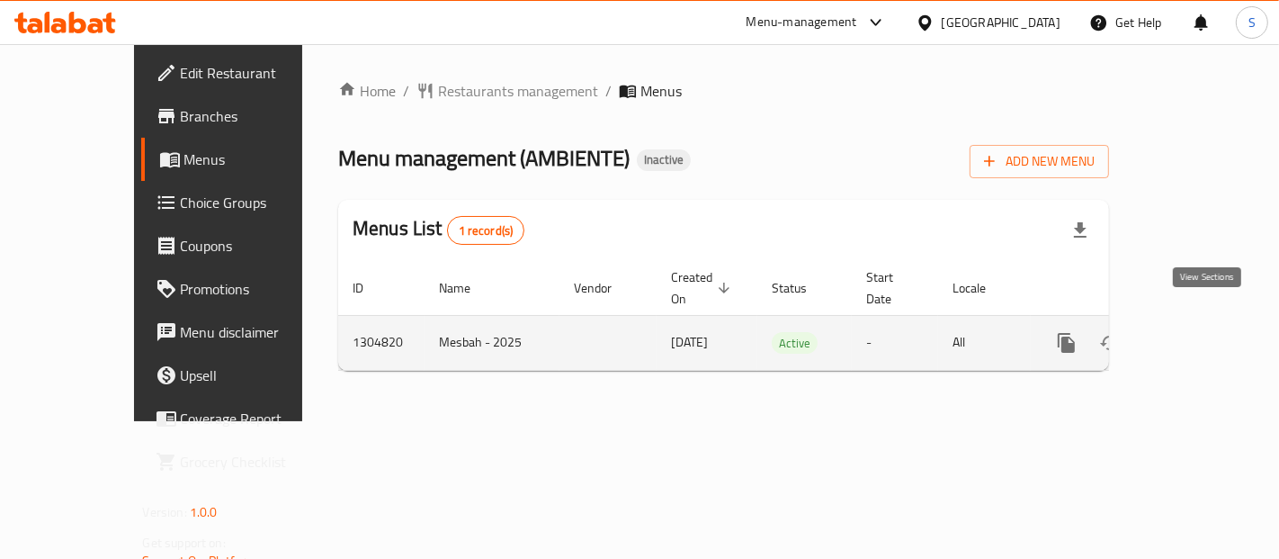
click at [1218, 321] on link "enhanced table" at bounding box center [1196, 342] width 43 height 43
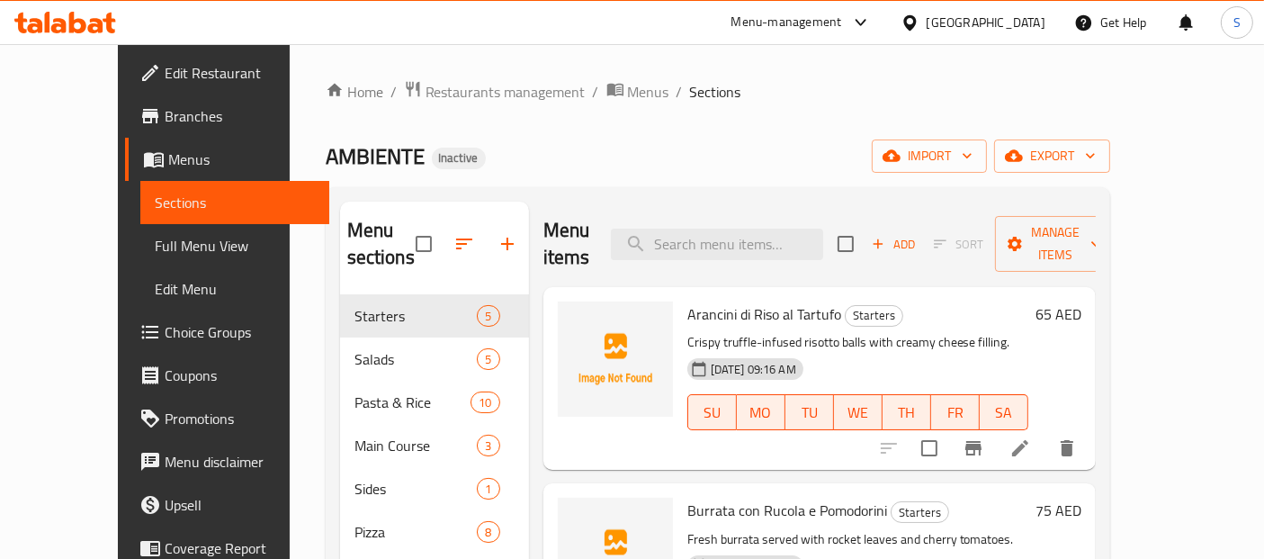
click at [155, 250] on span "Full Menu View" at bounding box center [235, 246] width 160 height 22
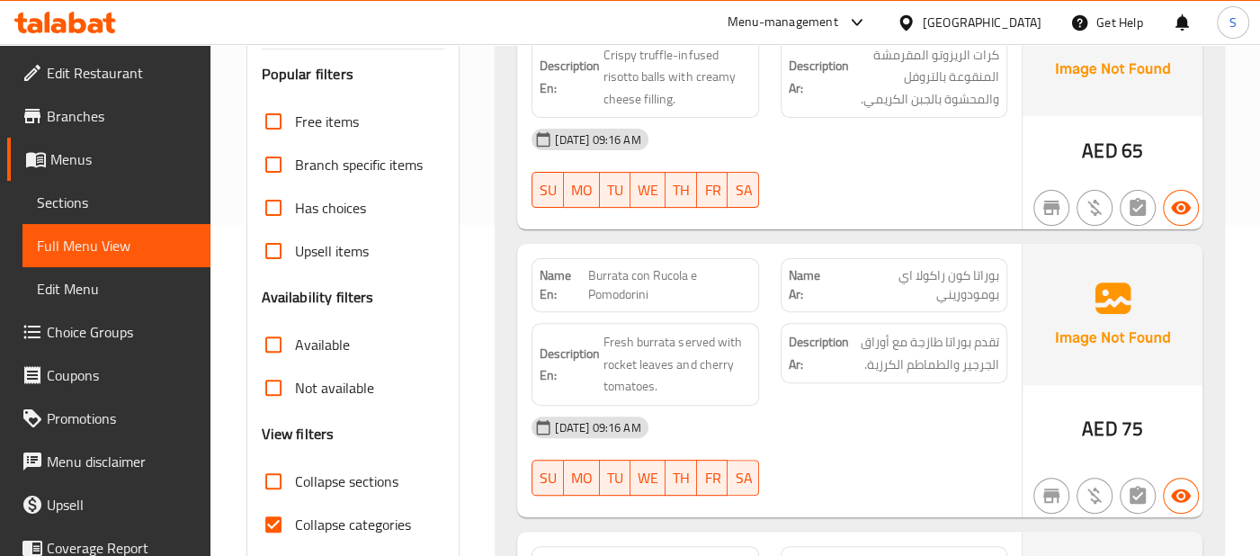
scroll to position [249, 0]
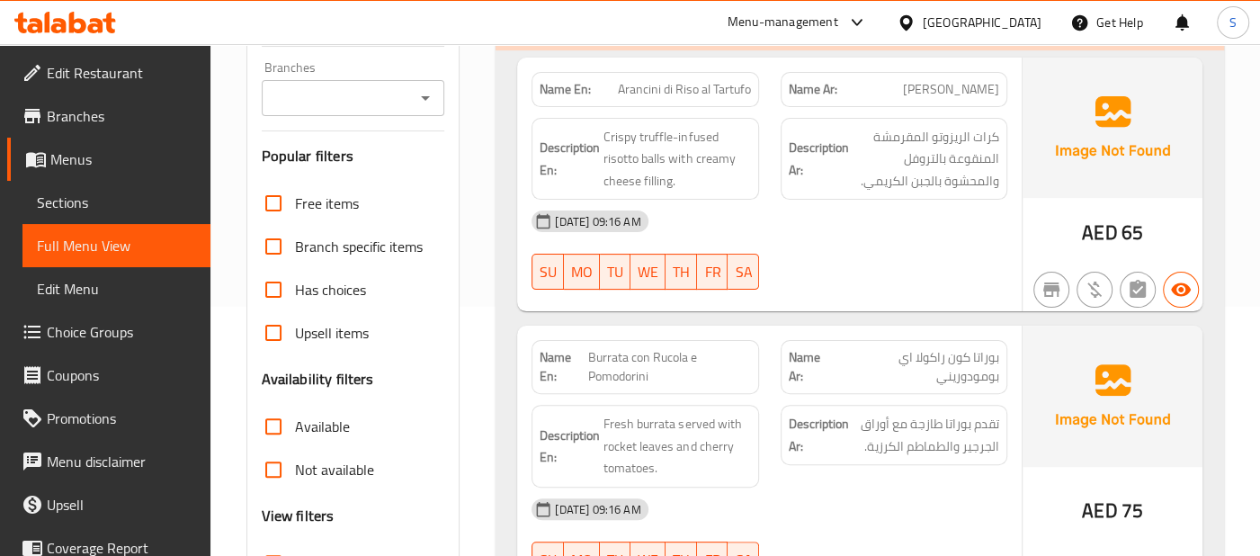
click at [1068, 175] on img at bounding box center [1113, 128] width 180 height 140
click at [639, 94] on span "Arancini di Riso al Tartufo" at bounding box center [684, 89] width 133 height 19
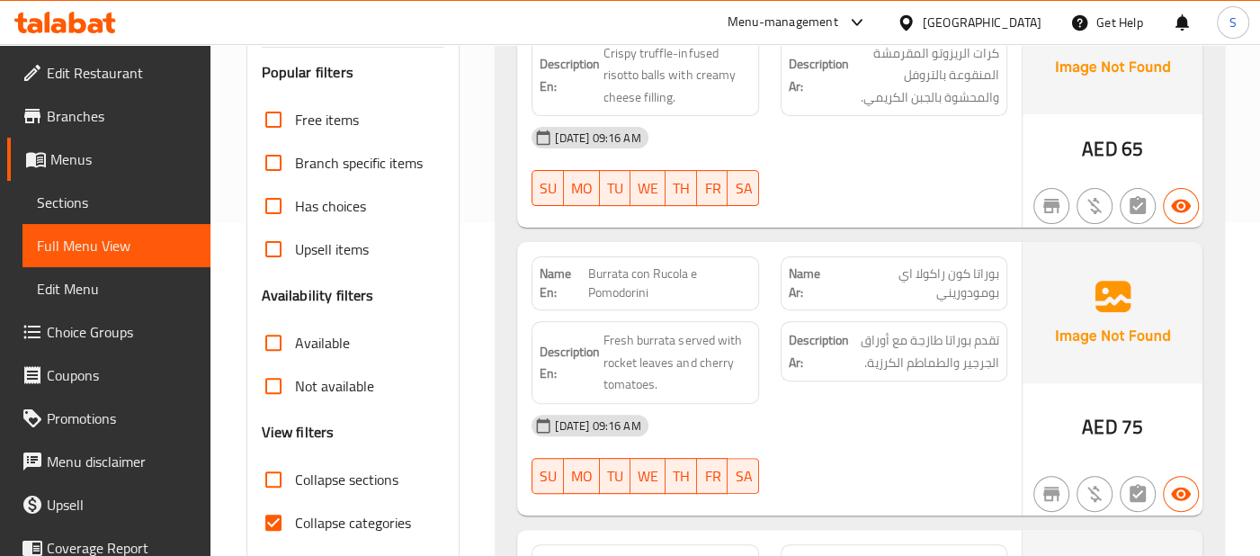
scroll to position [416, 0]
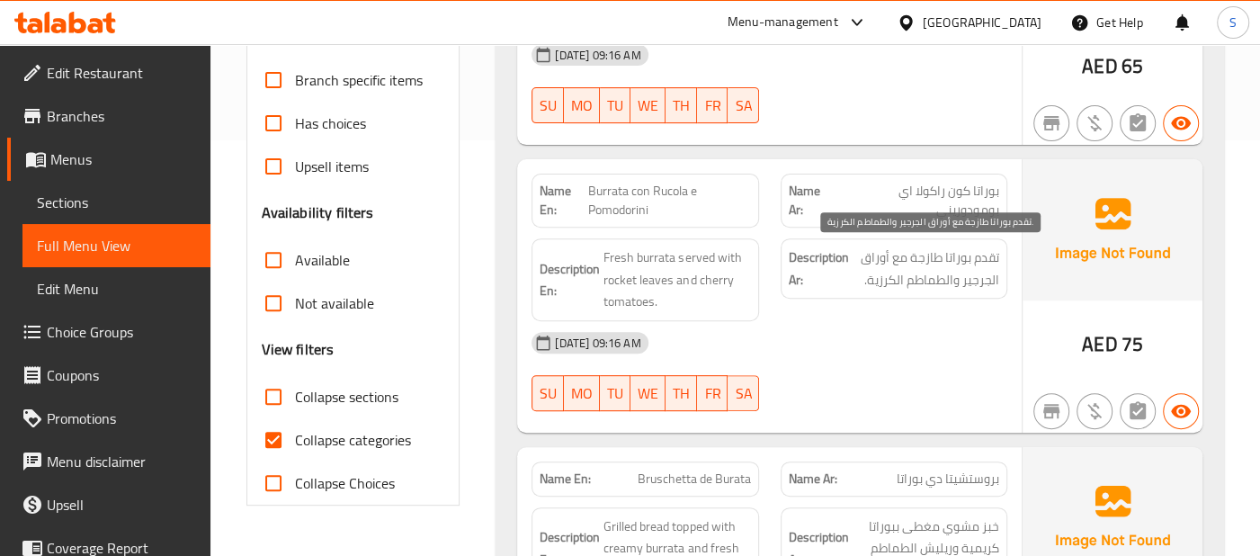
click at [989, 278] on span "تقدم بوراتا طازجة مع أوراق الجرجير والطماطم الكرزية." at bounding box center [926, 268] width 147 height 44
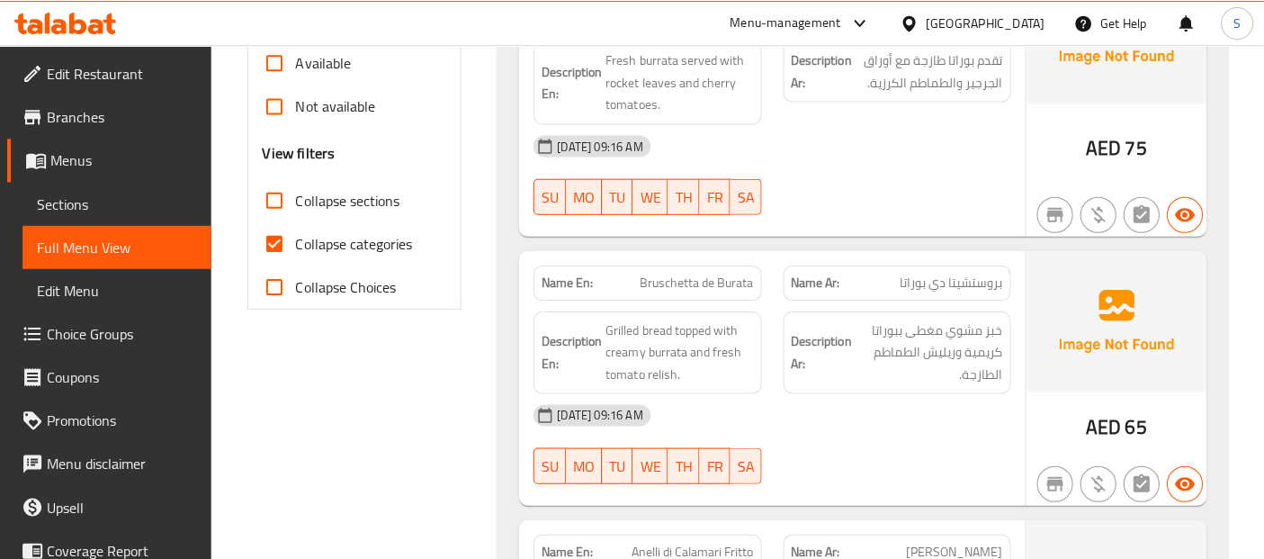
scroll to position [616, 0]
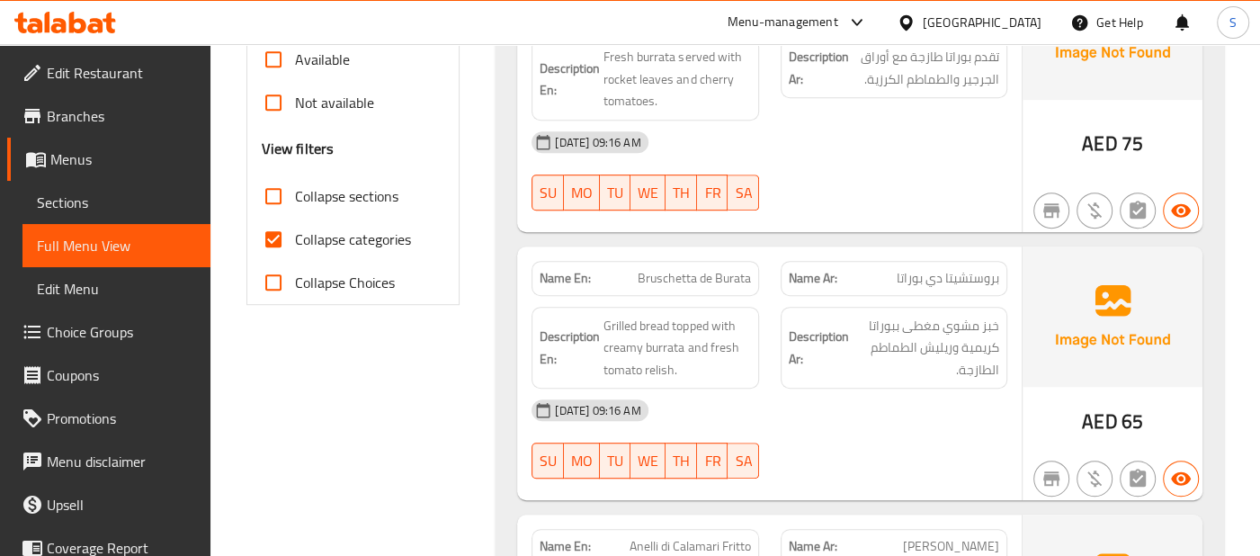
click at [1103, 118] on div "AED 75" at bounding box center [1113, 95] width 180 height 273
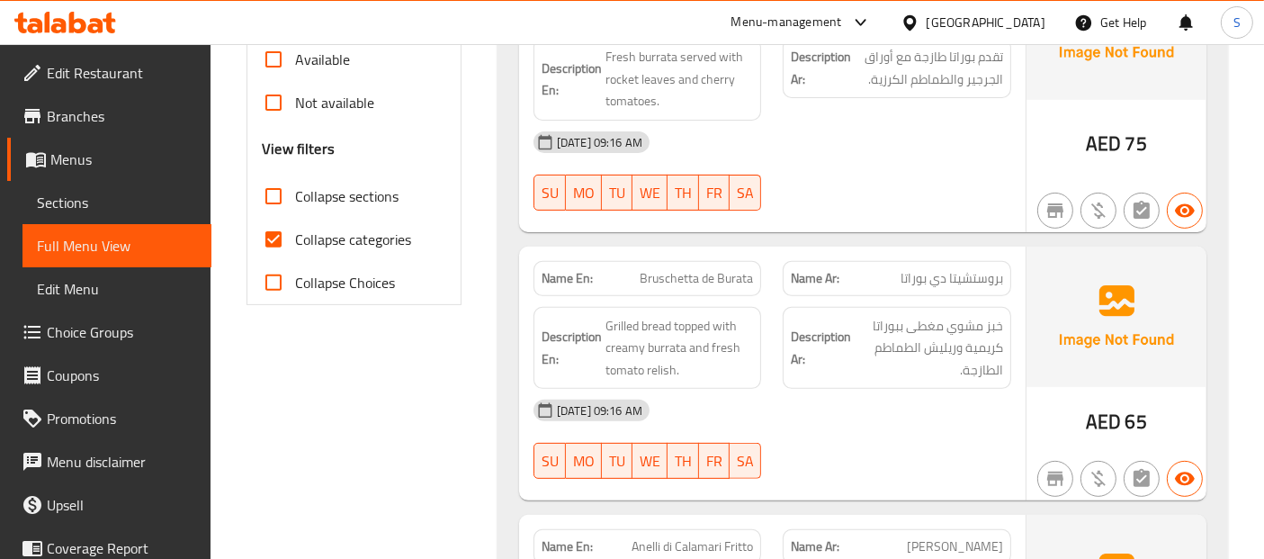
scroll to position [0, 0]
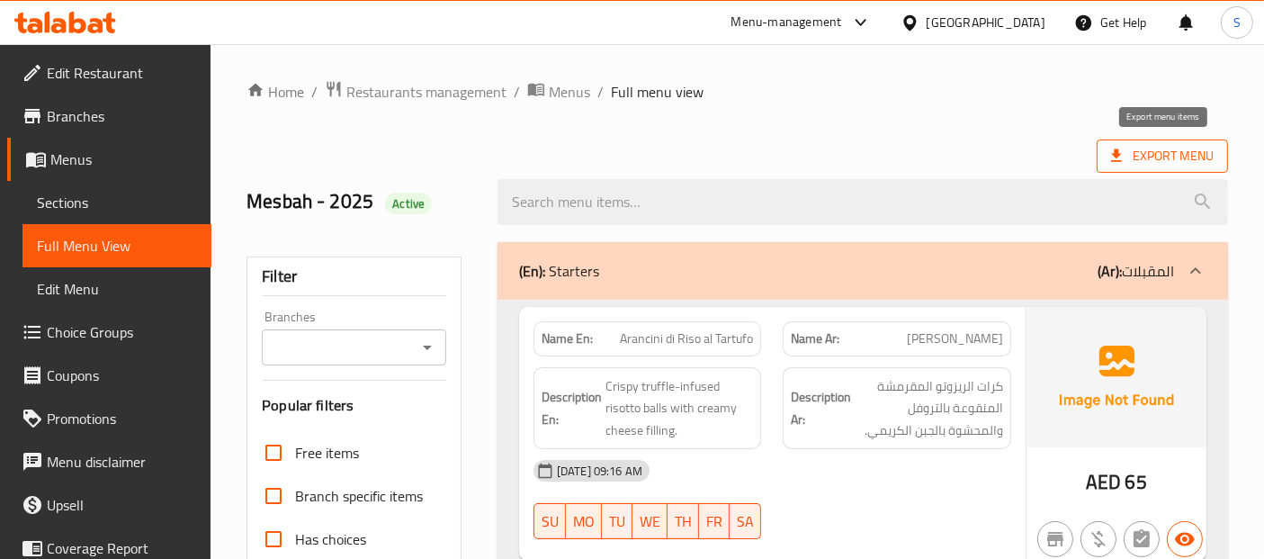
click at [1176, 147] on span "Export Menu" at bounding box center [1162, 156] width 103 height 22
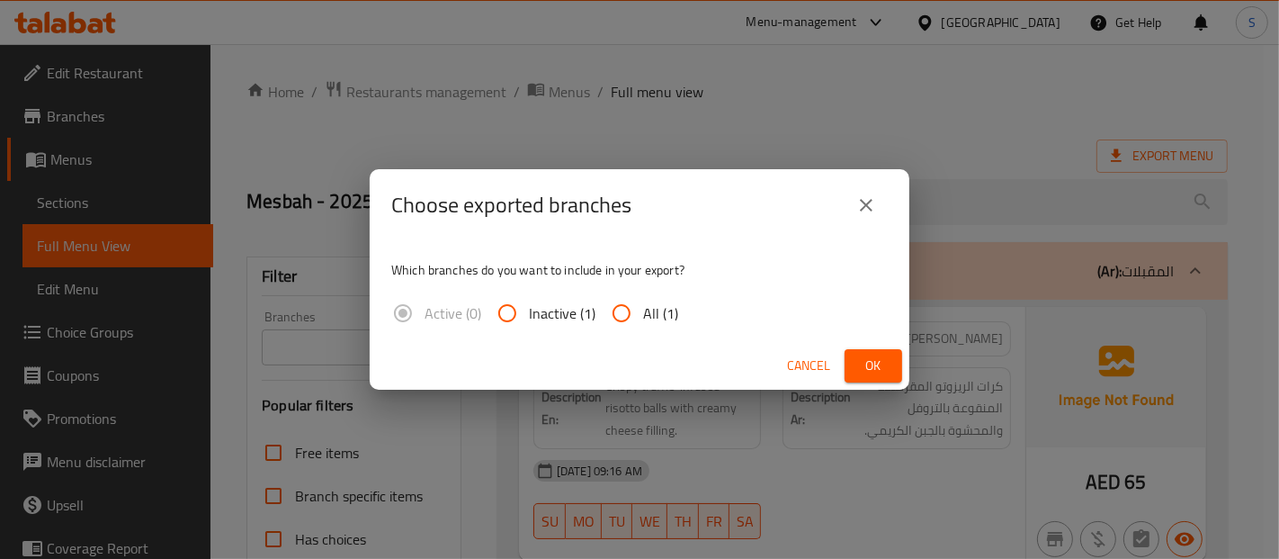
click at [666, 311] on span "All (1)" at bounding box center [660, 313] width 35 height 22
click at [643, 311] on input "All (1)" at bounding box center [621, 312] width 43 height 43
radio input "true"
click at [877, 371] on span "Ok" at bounding box center [873, 365] width 29 height 22
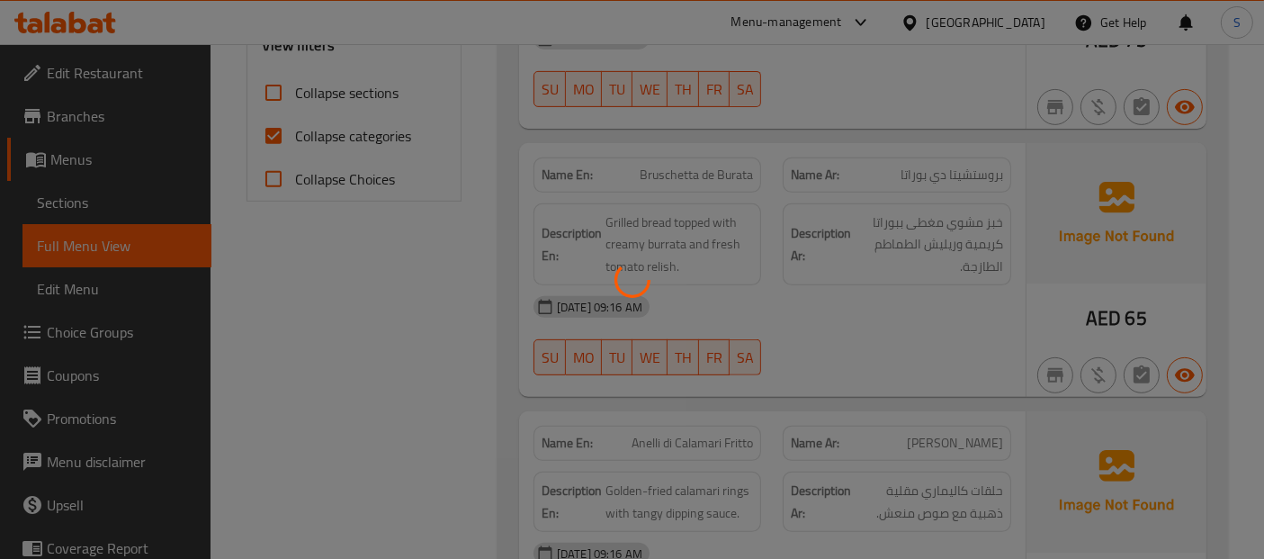
scroll to position [732, 0]
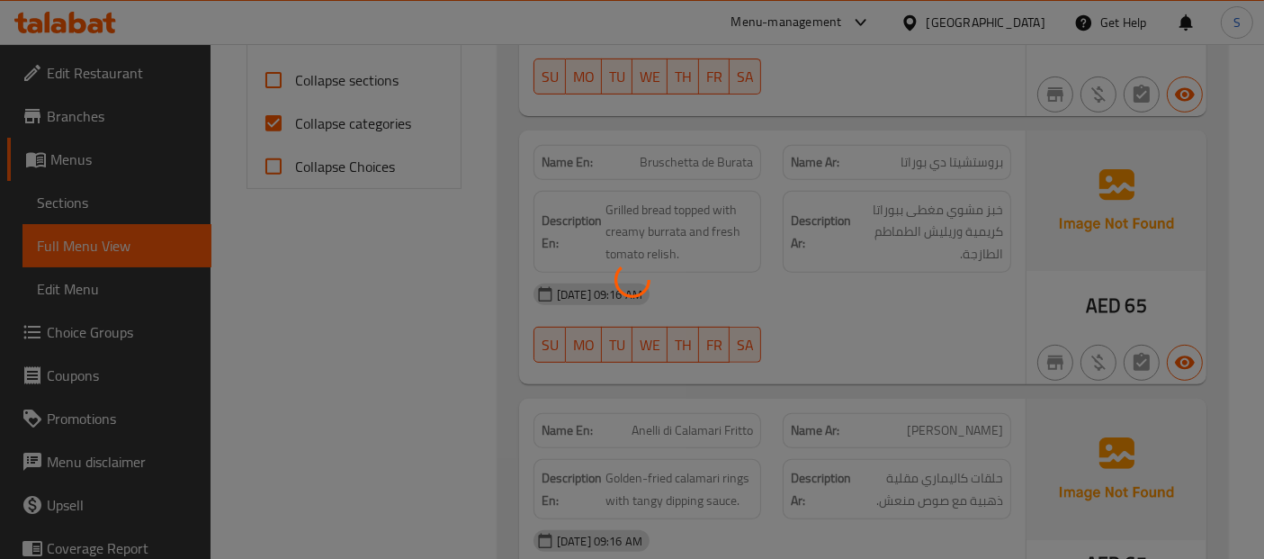
drag, startPoint x: 877, startPoint y: 371, endPoint x: 865, endPoint y: 40, distance: 331.2
click at [865, 40] on div at bounding box center [632, 279] width 1264 height 559
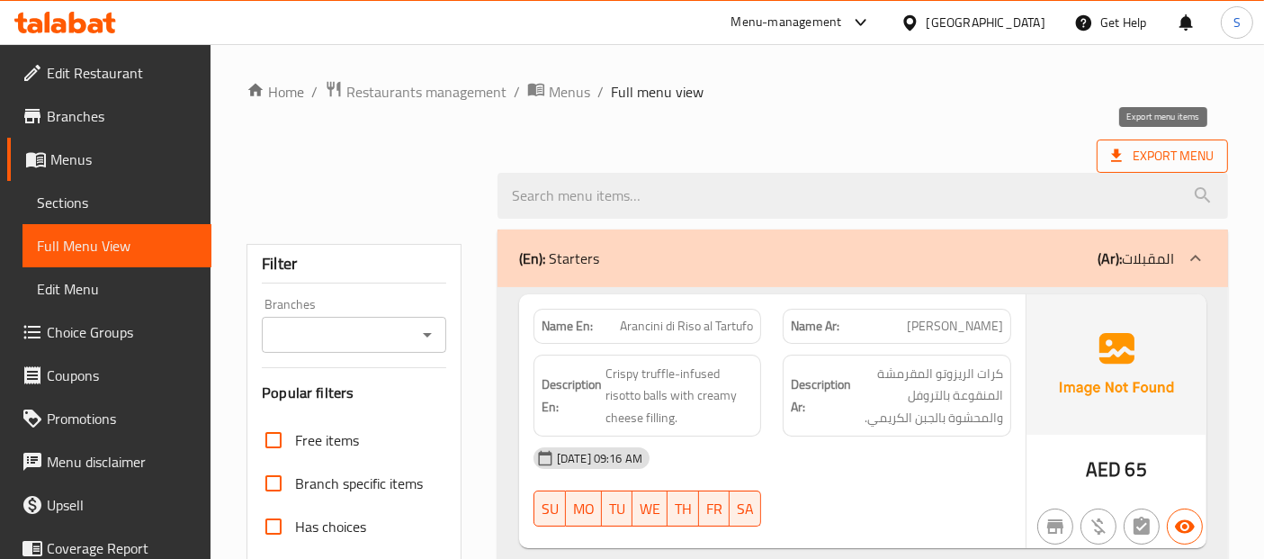
click at [1124, 168] on span "Export Menu" at bounding box center [1161, 155] width 131 height 33
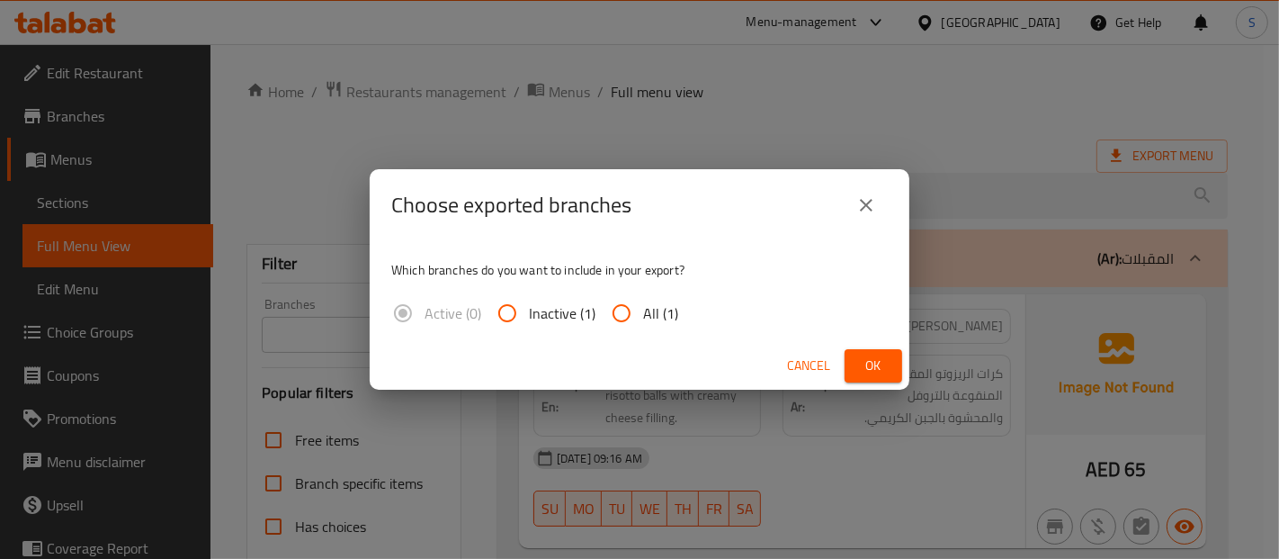
click at [655, 316] on span "All (1)" at bounding box center [660, 313] width 35 height 22
click at [643, 316] on input "All (1)" at bounding box center [621, 312] width 43 height 43
radio input "true"
click at [883, 374] on span "Ok" at bounding box center [873, 365] width 29 height 22
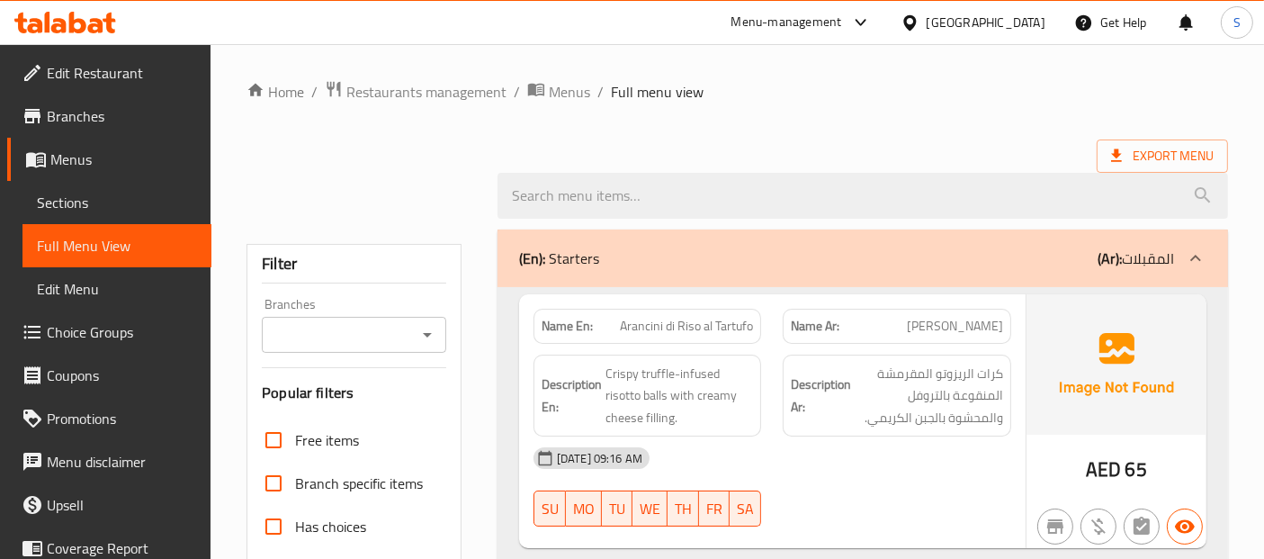
click at [156, 193] on span "Sections" at bounding box center [117, 203] width 160 height 22
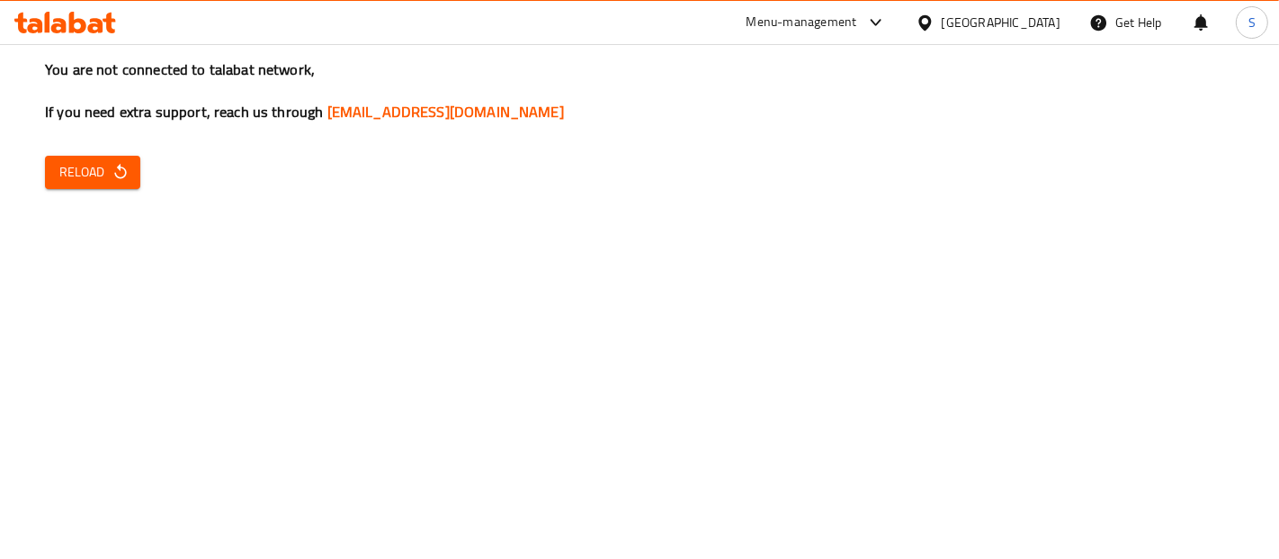
click at [1136, 174] on div "You are not connected to talabat network, If you need extra support, reach us t…" at bounding box center [639, 279] width 1279 height 559
click at [56, 182] on button "Reload" at bounding box center [92, 172] width 95 height 33
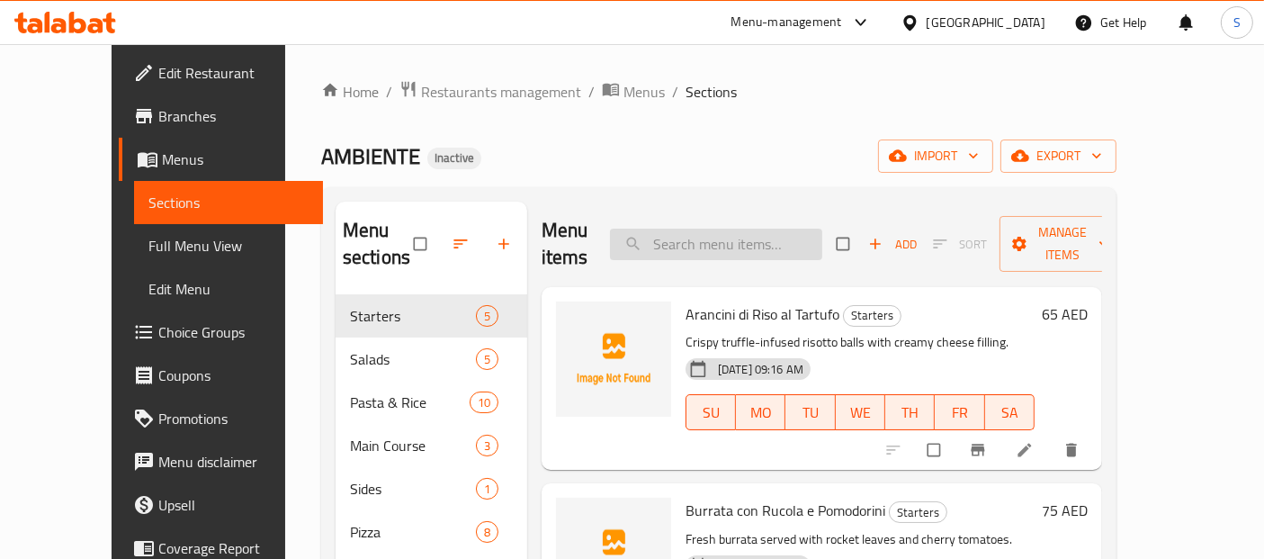
click at [760, 232] on input "search" at bounding box center [716, 243] width 212 height 31
paste input "Arancini"
type input "Arancini"
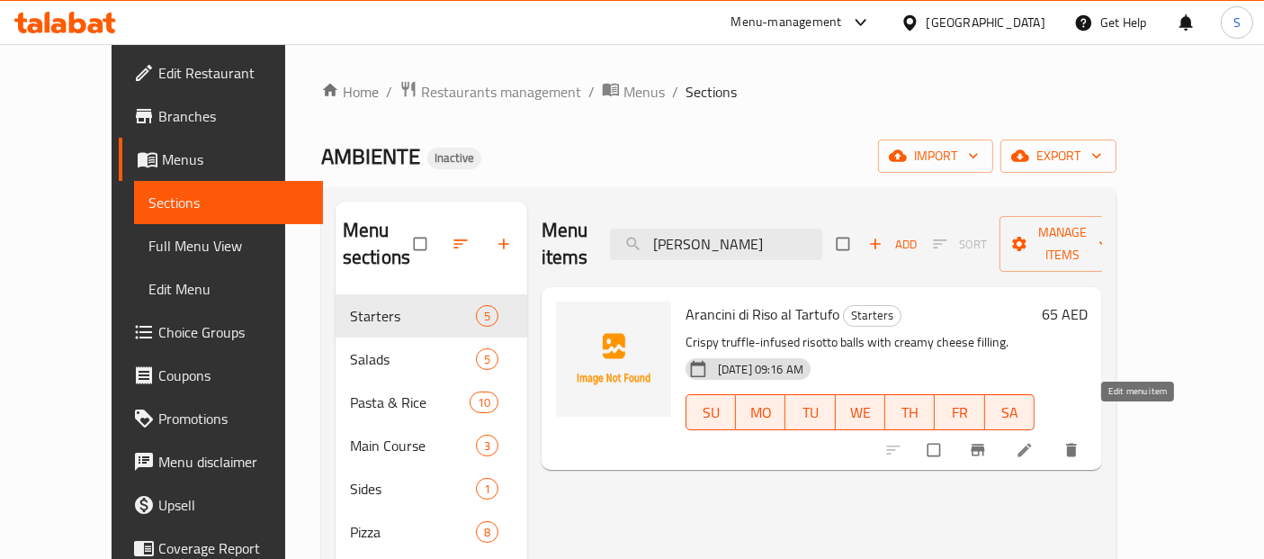
click at [1033, 441] on icon at bounding box center [1024, 450] width 18 height 18
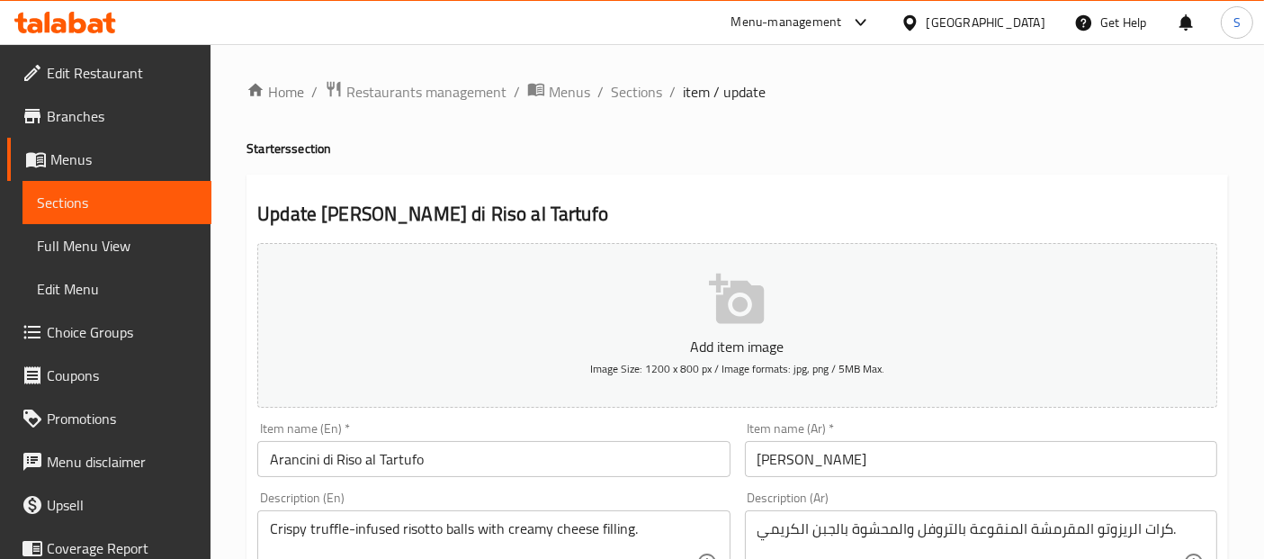
click at [919, 449] on input "أرانسيني دي ريسو أل تارتوفو" at bounding box center [981, 459] width 472 height 36
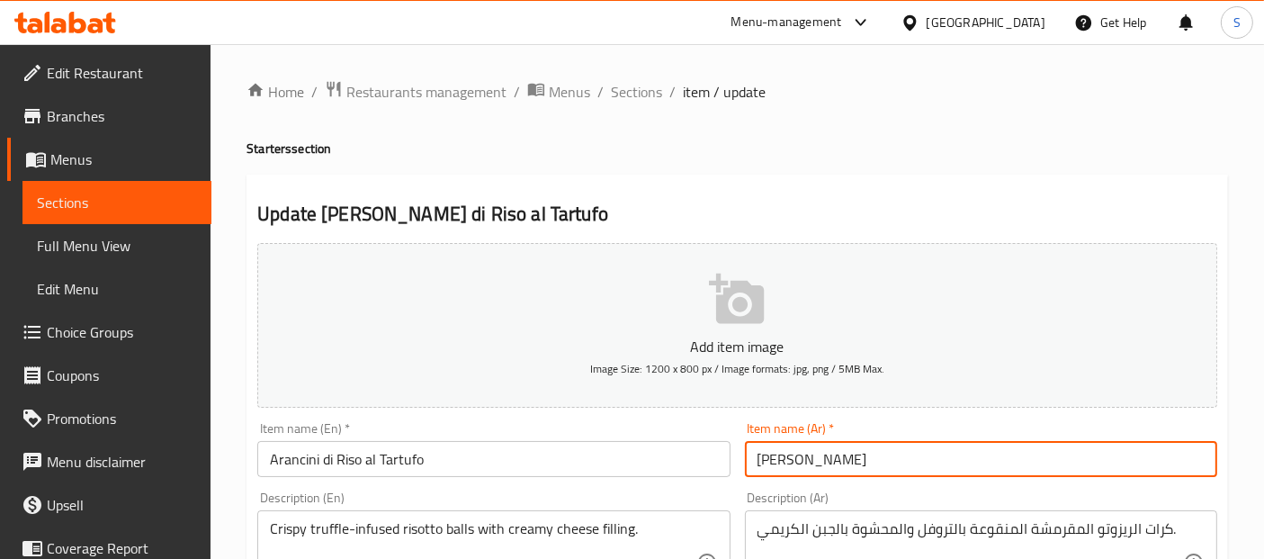
paste input "يني"
type input "أرانشيني دي ريسو أل تارتوفو"
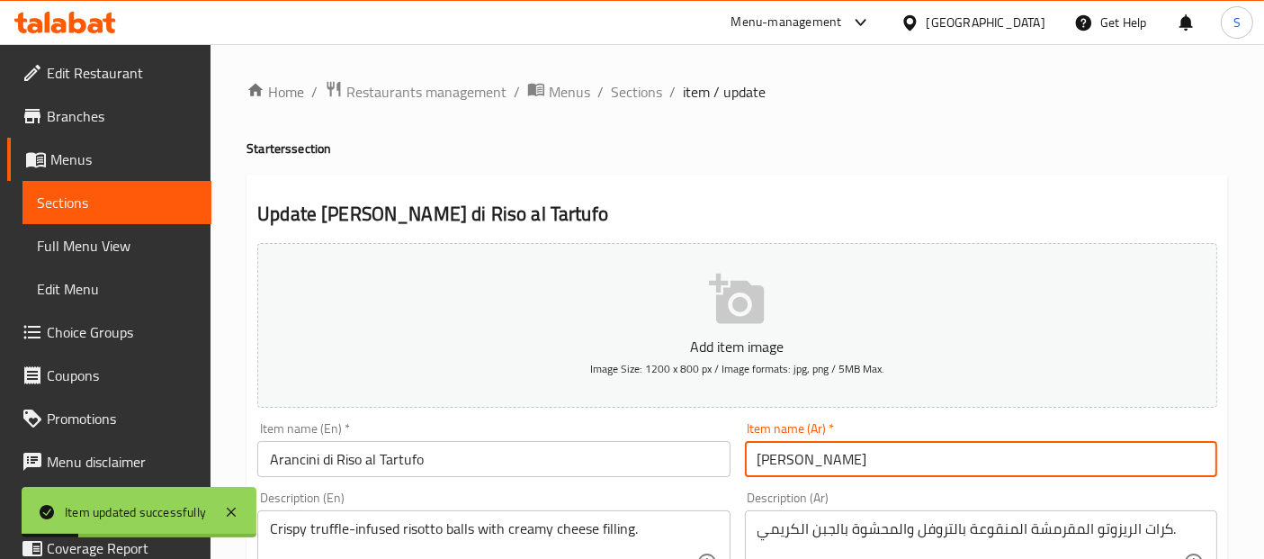
click at [152, 204] on span "Sections" at bounding box center [117, 203] width 160 height 22
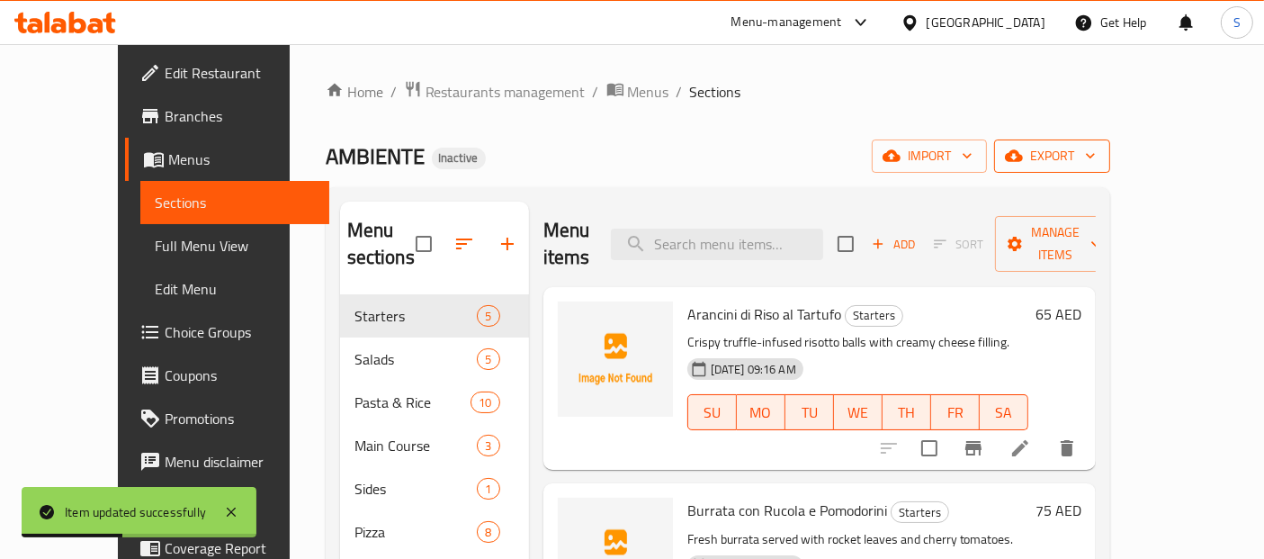
click at [1095, 155] on span "export" at bounding box center [1051, 156] width 87 height 22
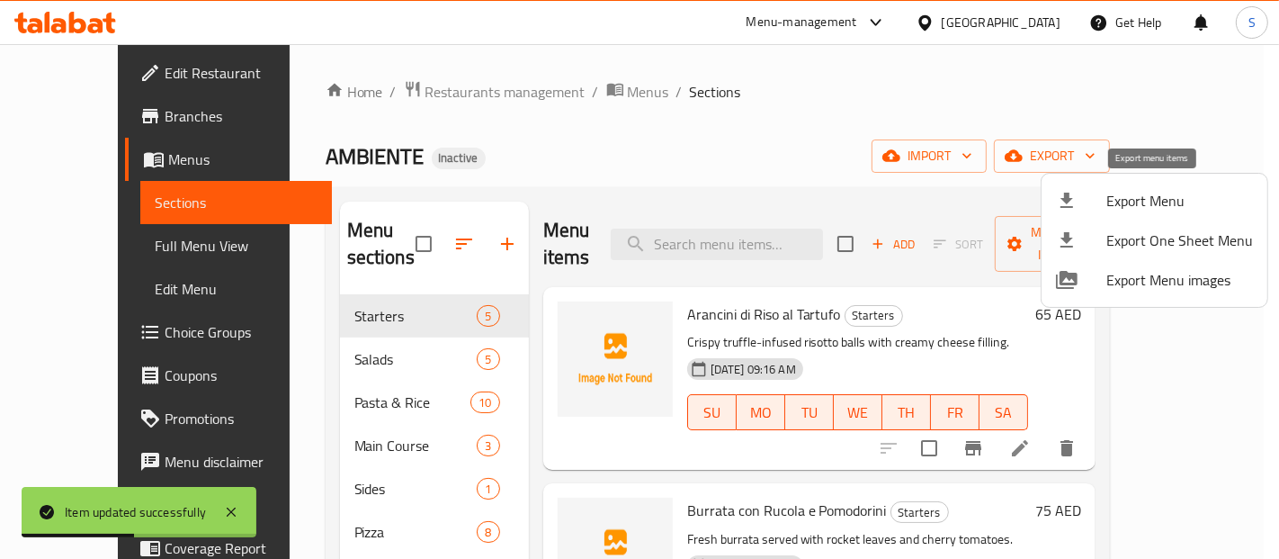
click at [1161, 193] on span "Export Menu" at bounding box center [1179, 201] width 147 height 22
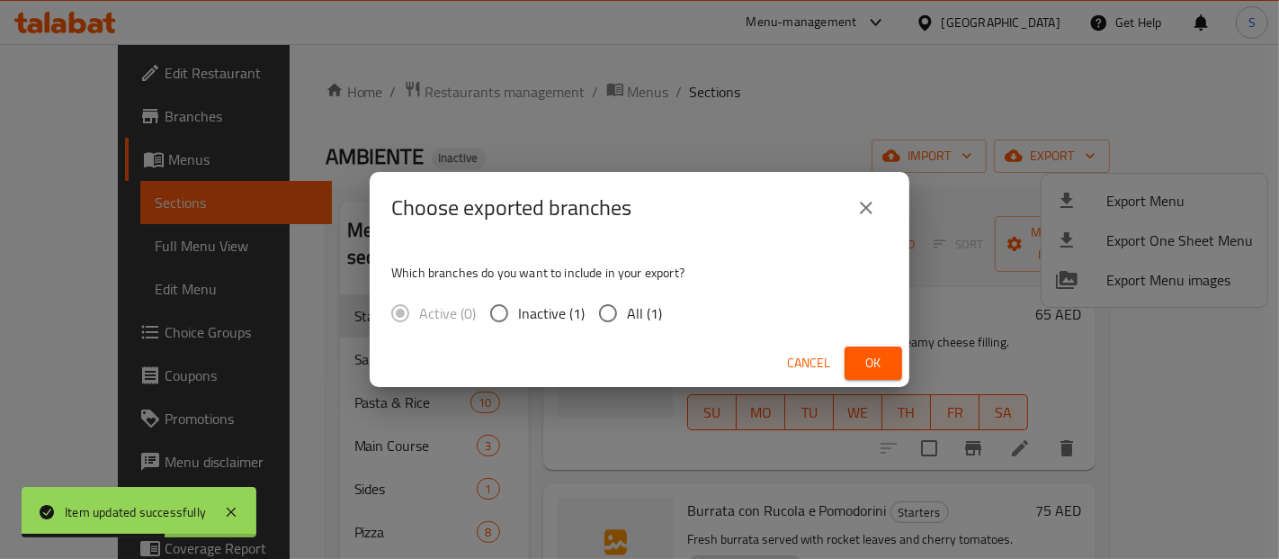
click at [621, 306] on input "All (1)" at bounding box center [608, 313] width 38 height 38
radio input "true"
drag, startPoint x: 898, startPoint y: 345, endPoint x: 883, endPoint y: 355, distance: 18.2
click at [883, 355] on div "Cancel Ok" at bounding box center [640, 363] width 540 height 48
click at [883, 355] on span "Ok" at bounding box center [873, 363] width 29 height 22
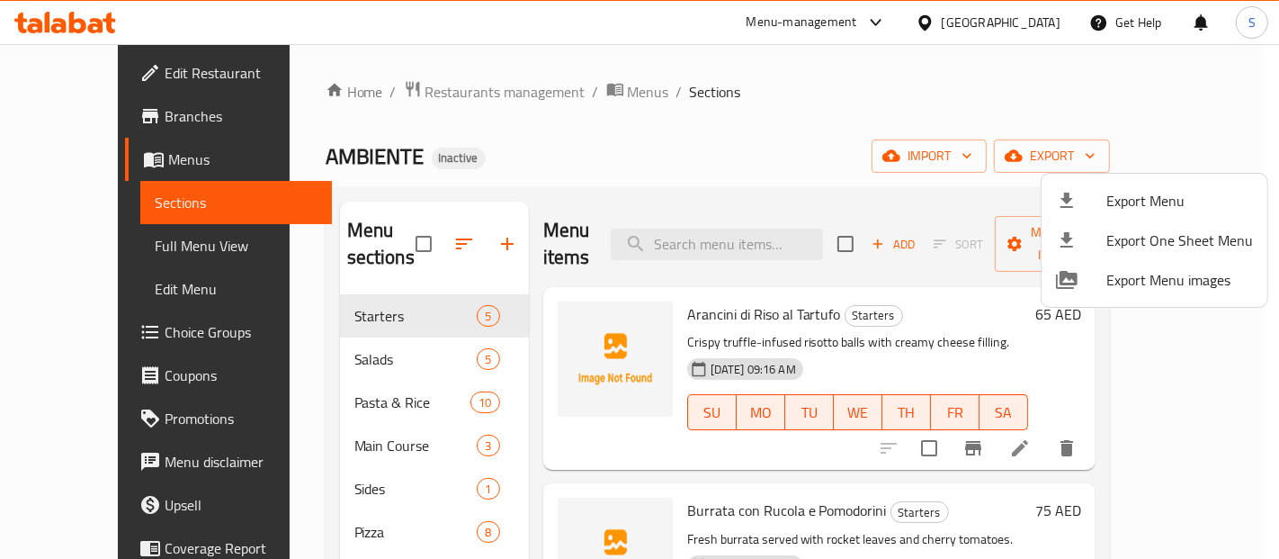
click at [62, 253] on div at bounding box center [639, 279] width 1279 height 559
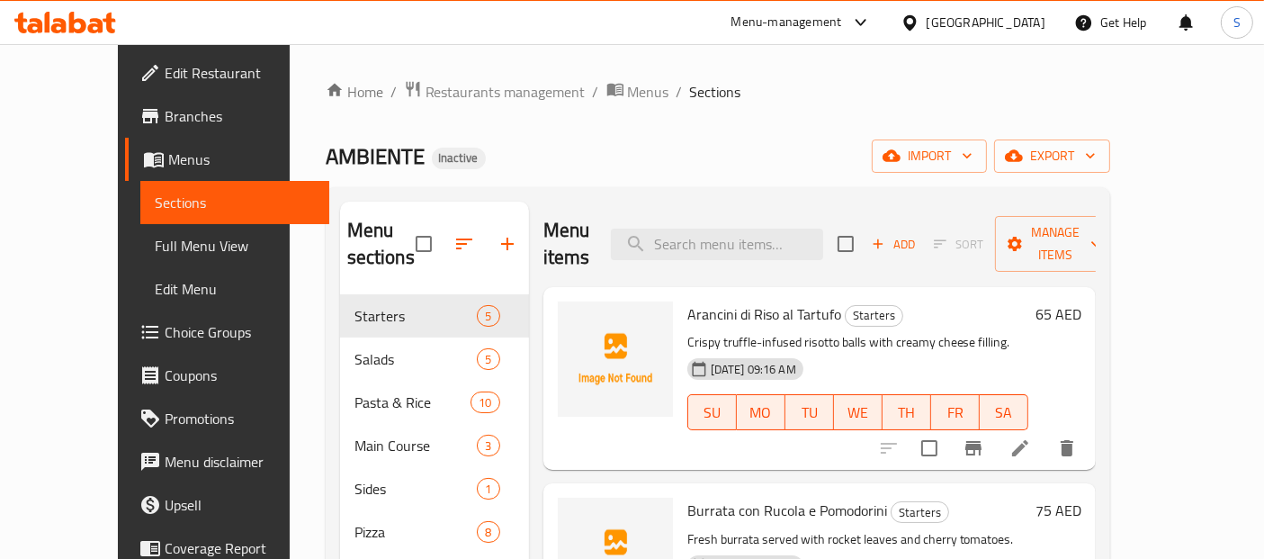
click at [155, 254] on span "Full Menu View" at bounding box center [235, 246] width 160 height 22
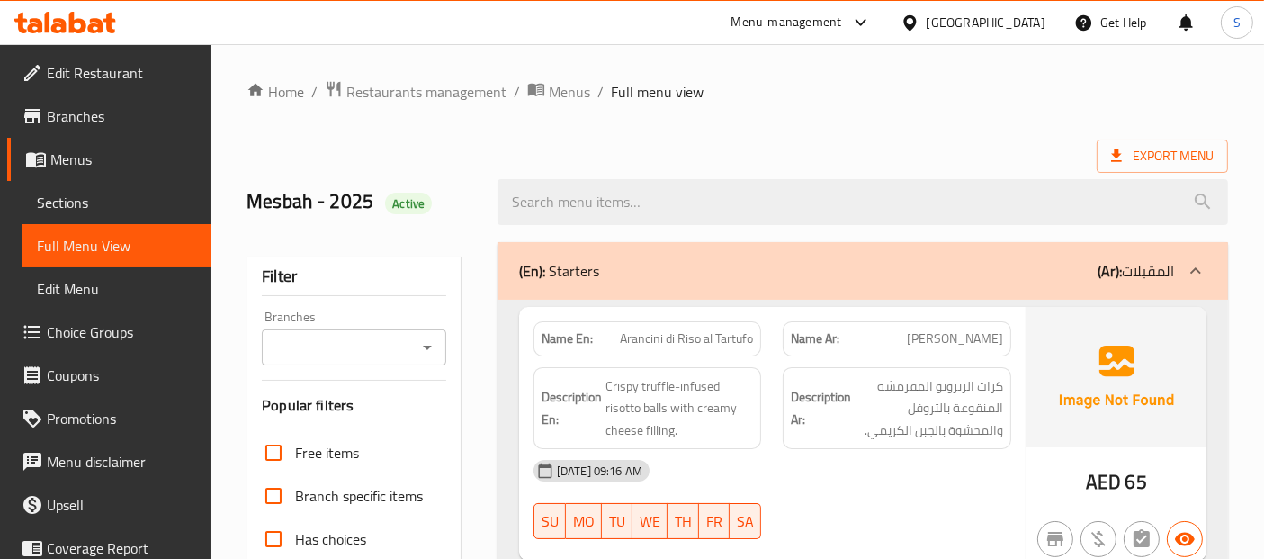
click at [911, 153] on div "Export Menu" at bounding box center [736, 155] width 981 height 33
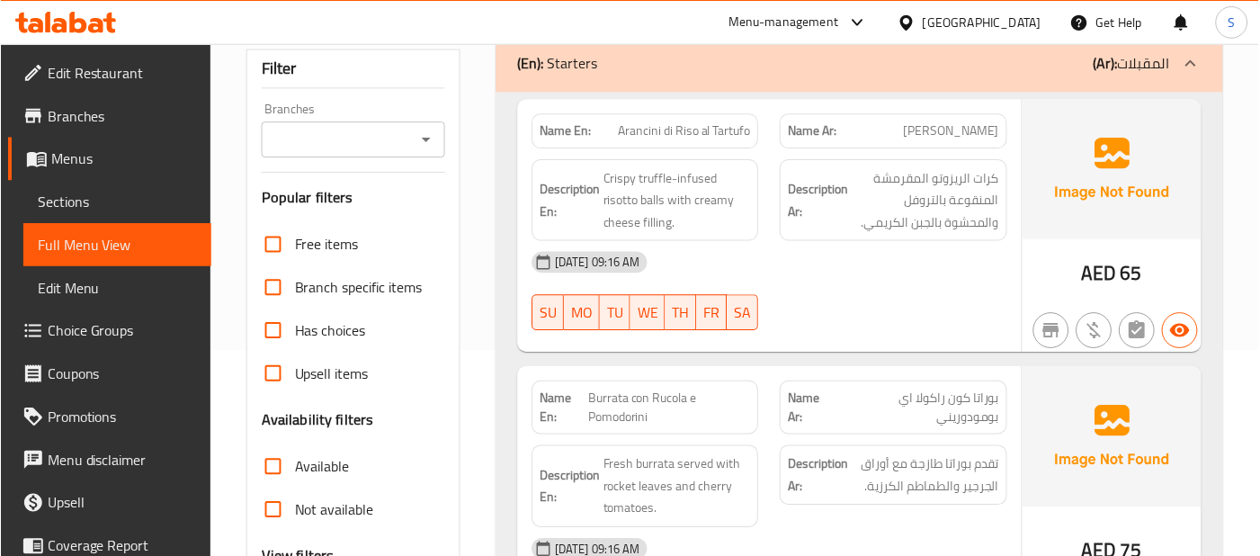
scroll to position [216, 0]
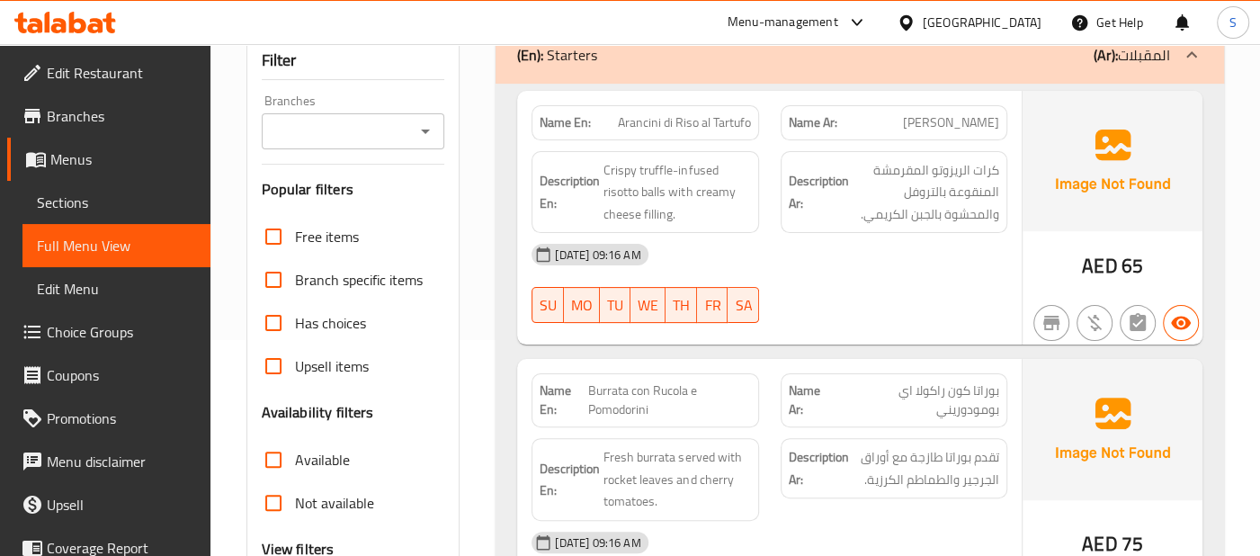
click at [1012, 268] on div "10-08-2025 09:16 AM" at bounding box center [769, 254] width 497 height 43
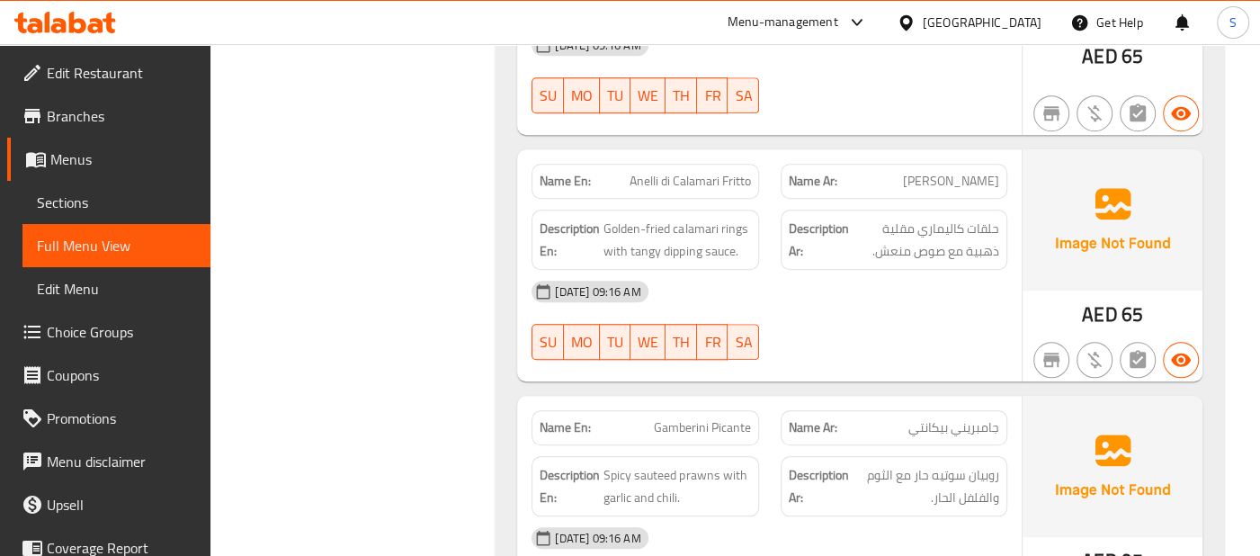
scroll to position [982, 0]
click at [899, 294] on div "10-08-2025 09:16 AM" at bounding box center [769, 290] width 497 height 43
click at [1023, 369] on div at bounding box center [1112, 359] width 187 height 50
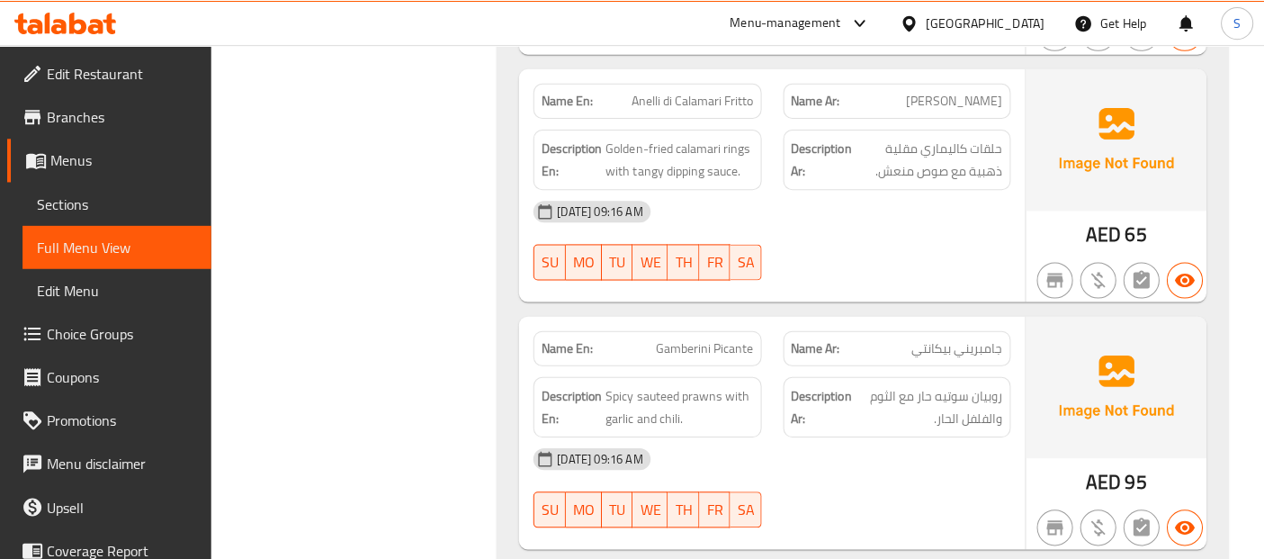
scroll to position [1102, 0]
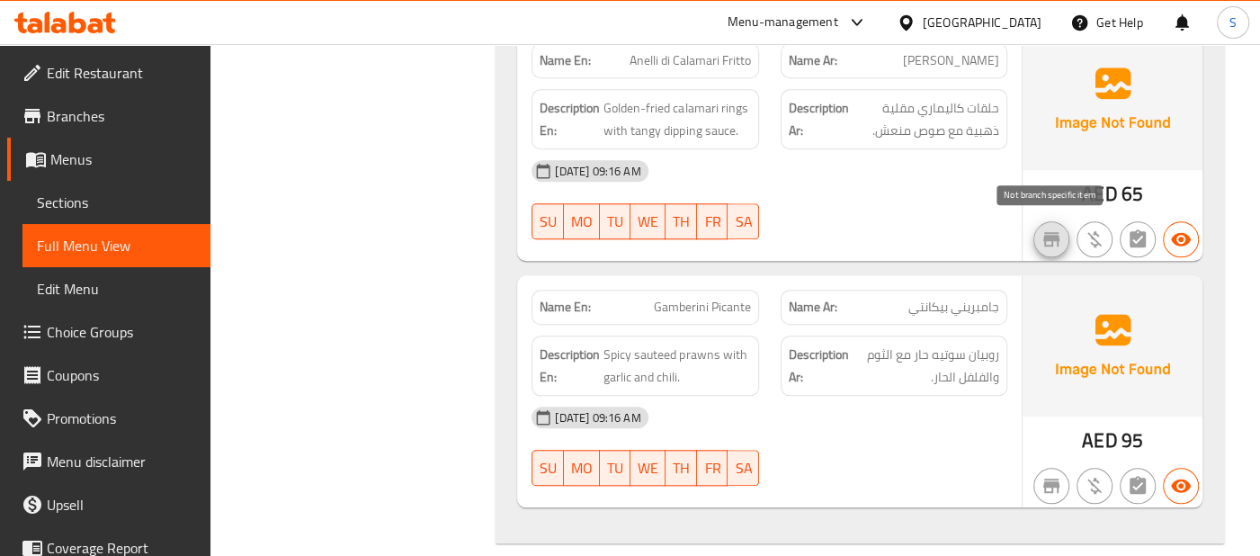
type button "0"
type button "1"
type button "2"
type button "3"
click at [955, 398] on div "10-08-2025 09:16 AM" at bounding box center [769, 417] width 497 height 43
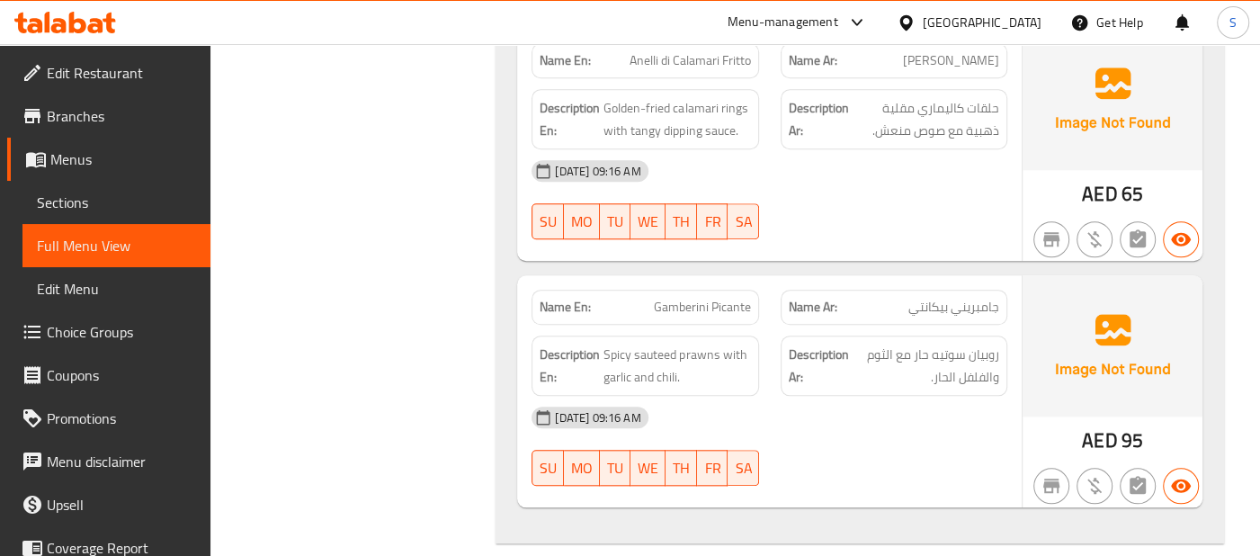
click at [955, 398] on div "10-08-2025 09:16 AM" at bounding box center [769, 417] width 497 height 43
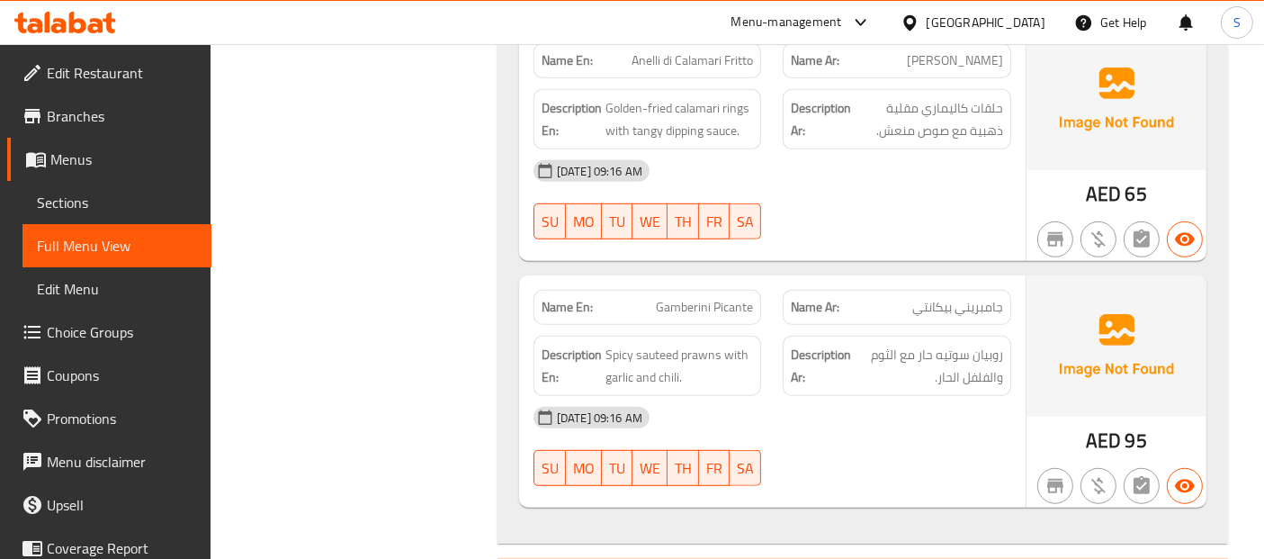
scroll to position [0, 0]
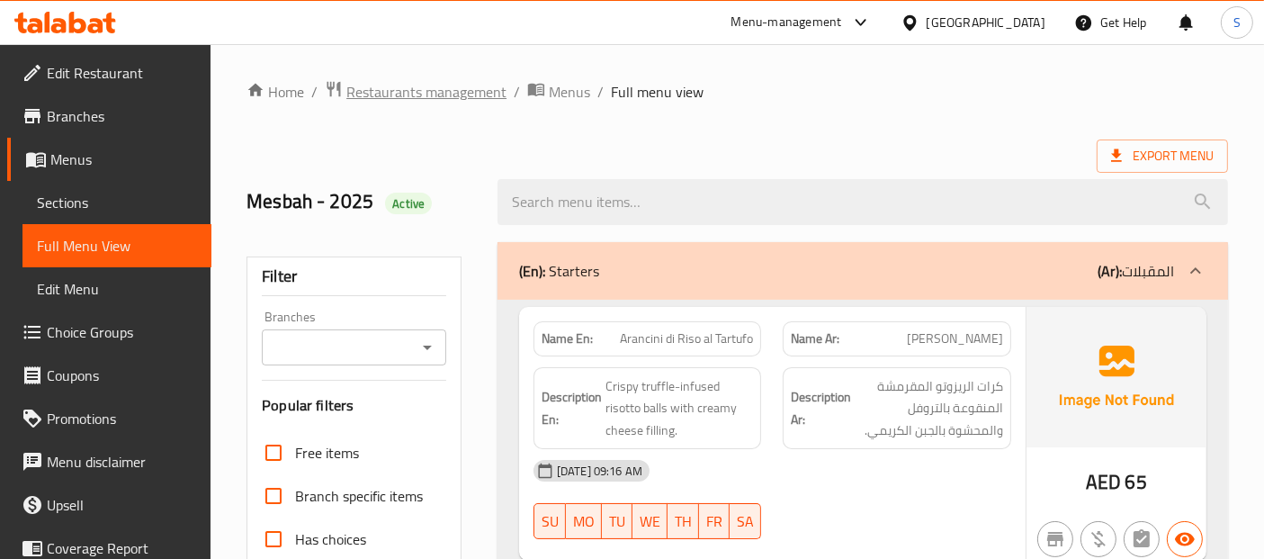
click at [478, 94] on span "Restaurants management" at bounding box center [426, 92] width 160 height 22
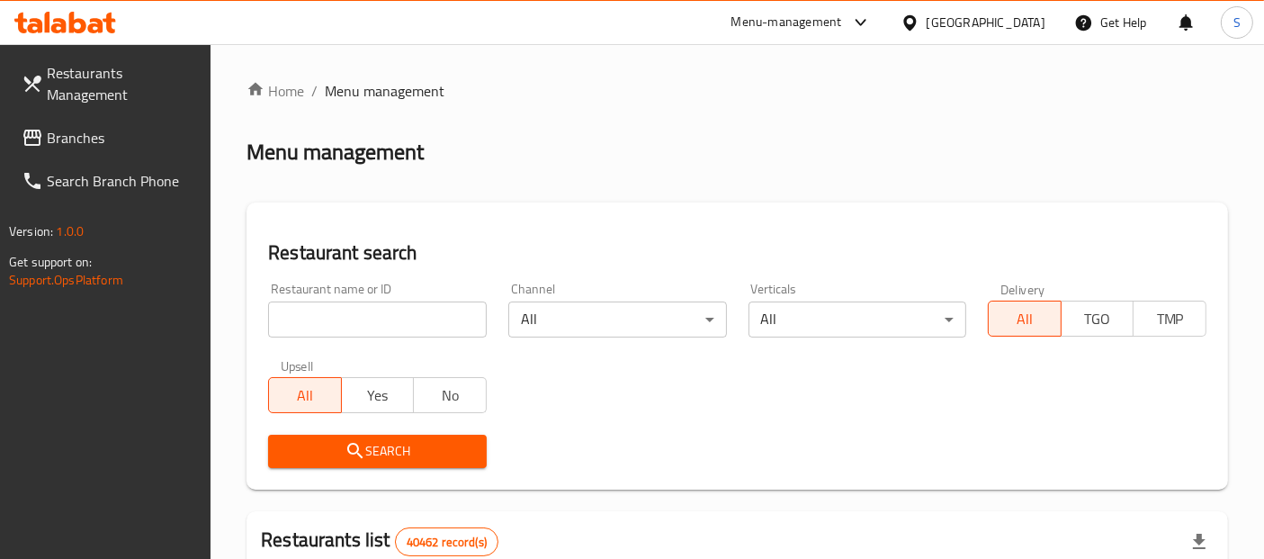
click at [136, 137] on span "Branches" at bounding box center [122, 138] width 150 height 22
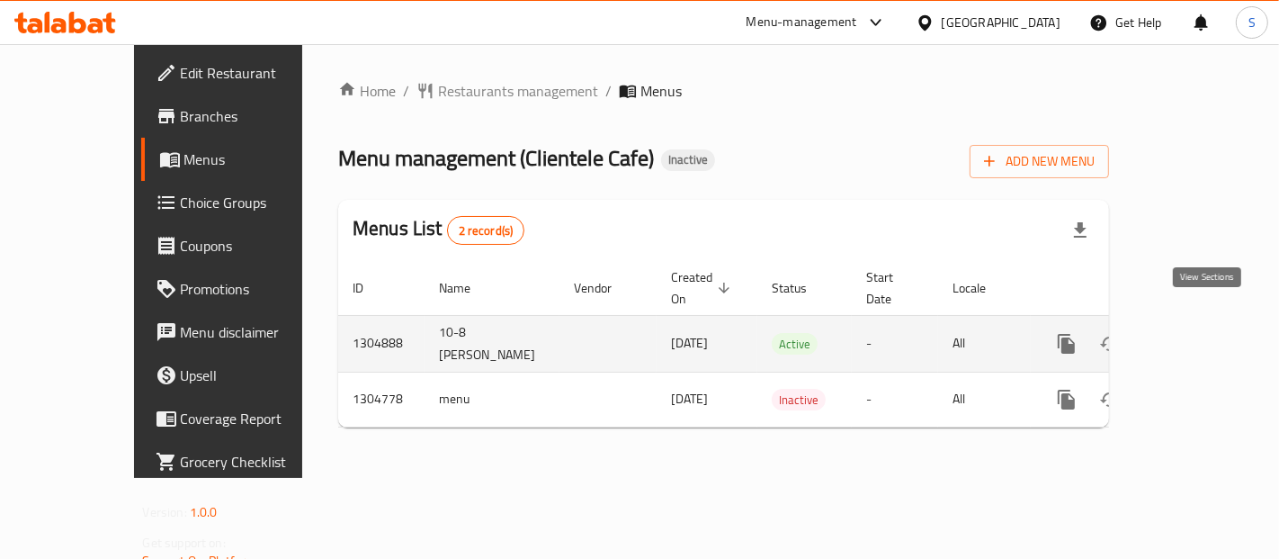
click at [1206, 333] on icon "enhanced table" at bounding box center [1196, 344] width 22 height 22
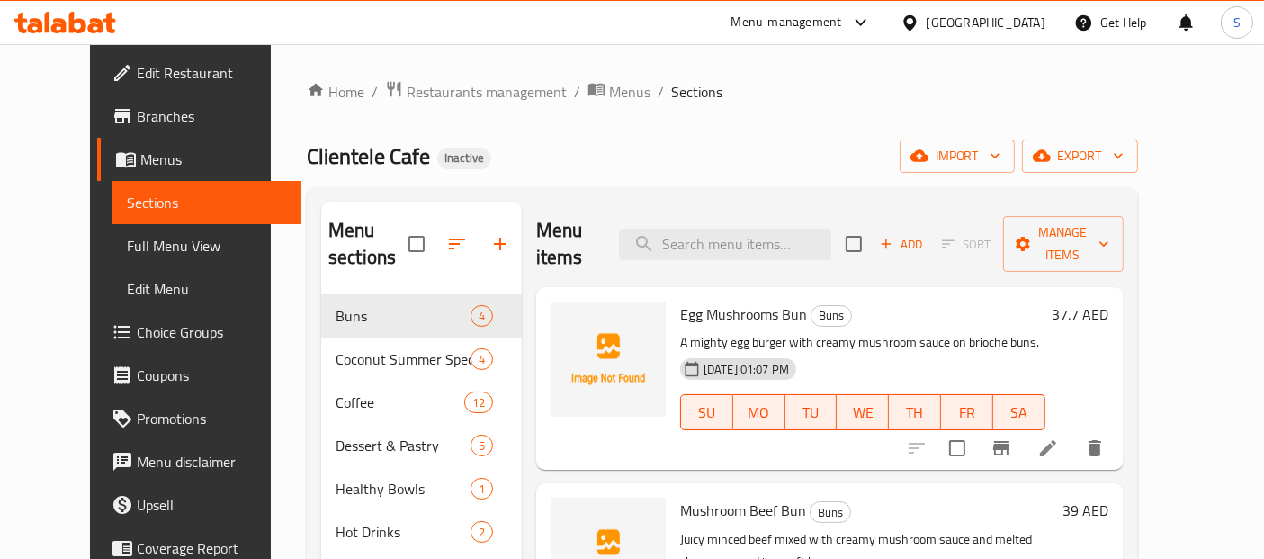
click at [1174, 75] on div "Home / Restaurants management / Menus / Sections Clientele Cafe Inactive import…" at bounding box center [722, 478] width 903 height 869
click at [127, 249] on span "Full Menu View" at bounding box center [207, 246] width 160 height 22
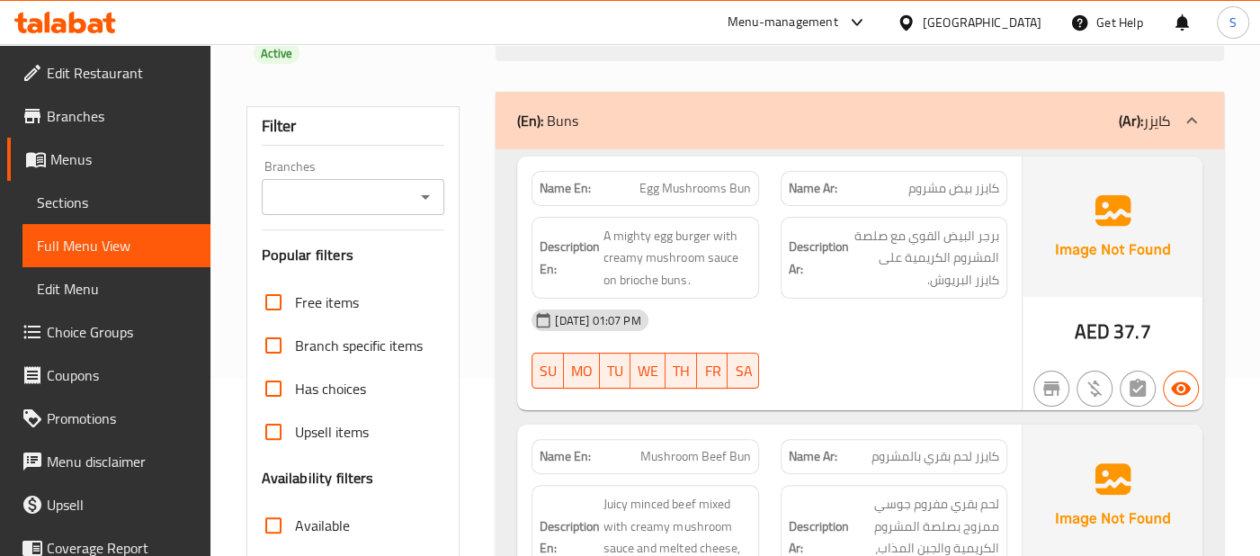
scroll to position [183, 0]
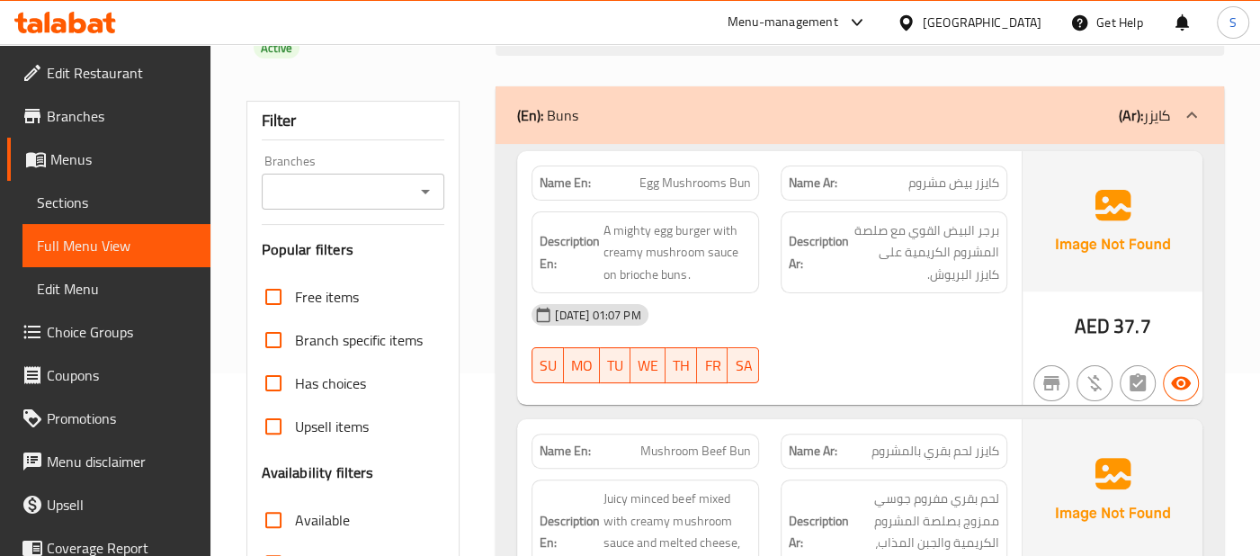
click at [994, 306] on div "[DATE] 01:07 PM" at bounding box center [769, 314] width 497 height 43
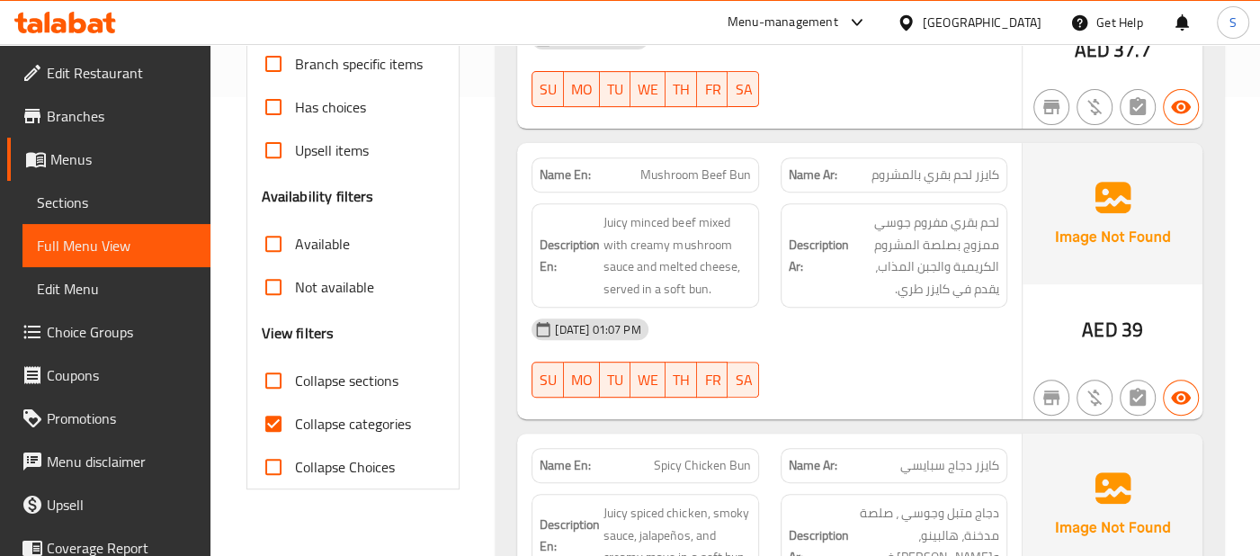
scroll to position [462, 0]
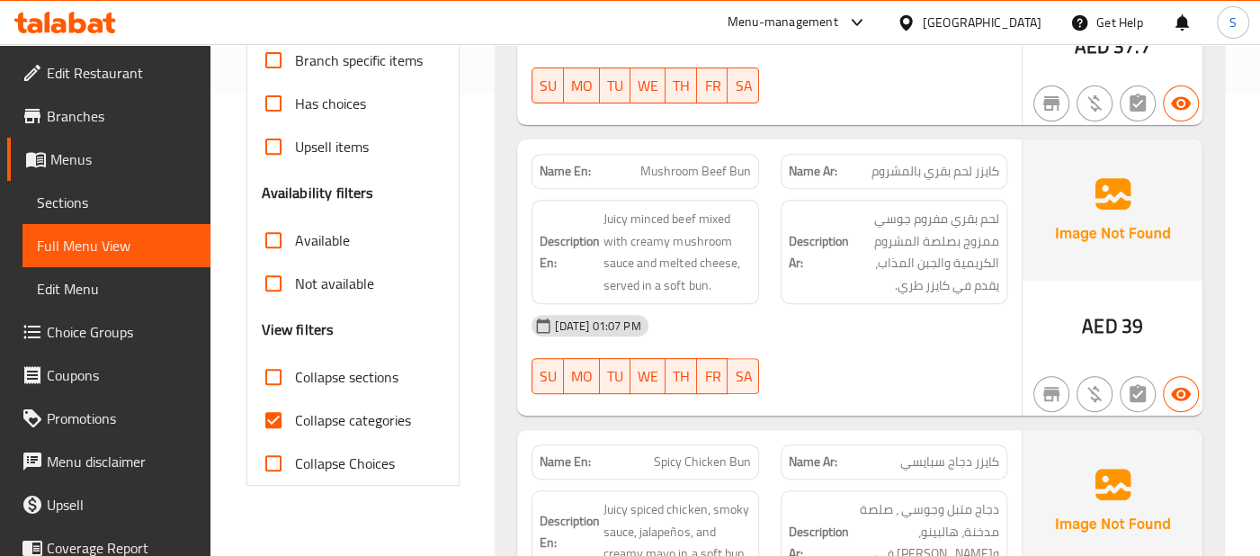
click at [963, 304] on div "[DATE] 01:07 PM" at bounding box center [769, 325] width 497 height 43
click at [959, 304] on div "[DATE] 01:07 PM" at bounding box center [769, 325] width 497 height 43
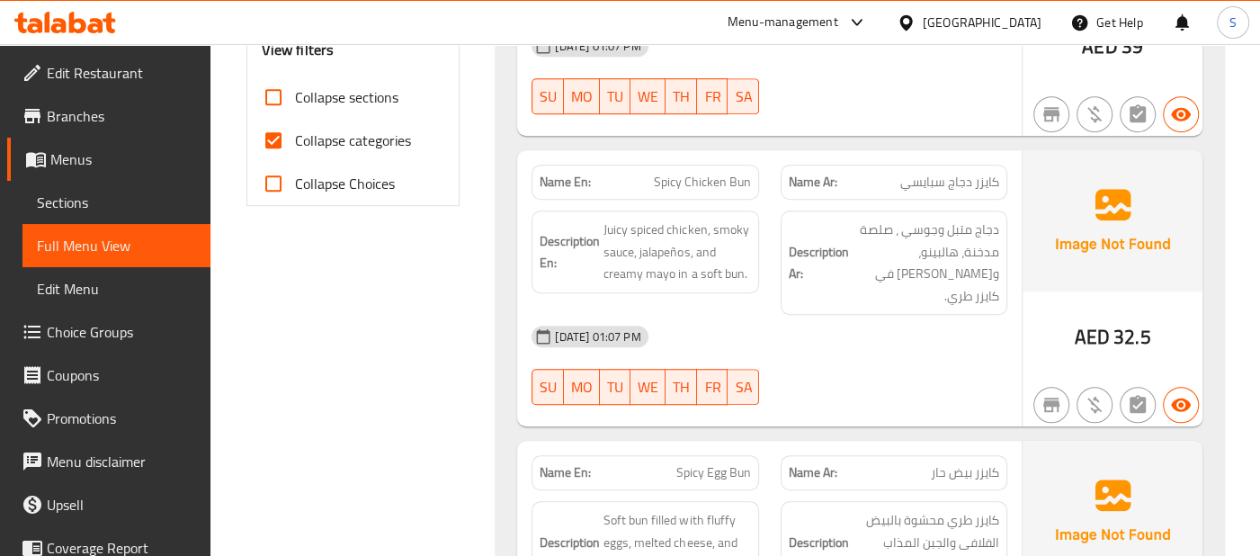
scroll to position [782, 0]
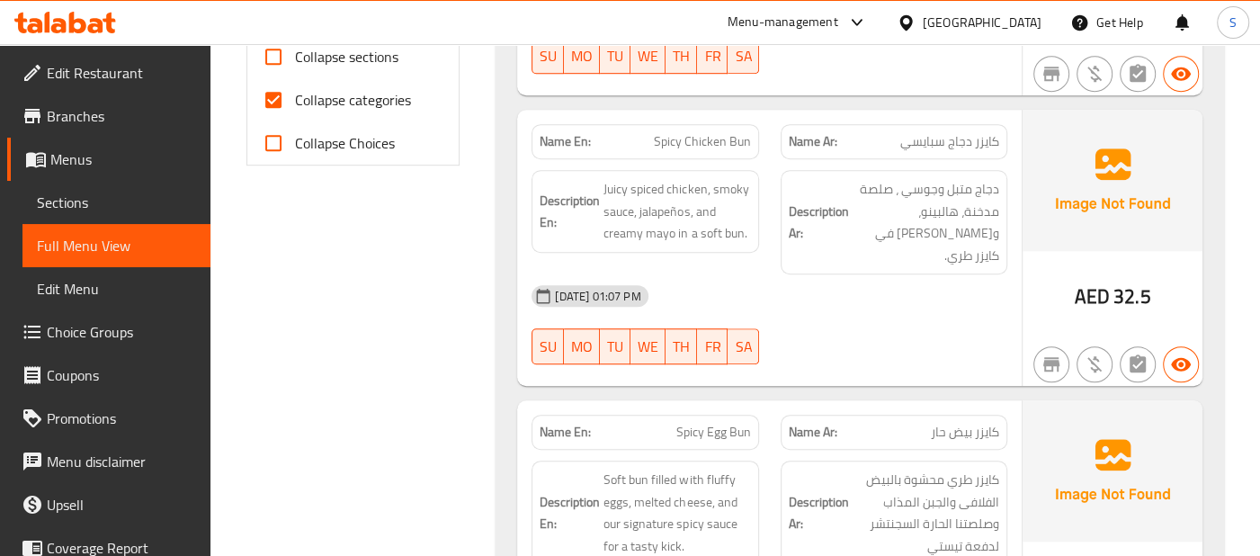
click at [961, 286] on div "Name En: Egg Mushrooms Bun Name Ar: كايزر بيض مشروم Description En: A mighty eg…" at bounding box center [860, 128] width 728 height 1169
click at [1091, 343] on div at bounding box center [1094, 364] width 43 height 43
click at [1031, 239] on div "AED 32.5" at bounding box center [1113, 248] width 180 height 276
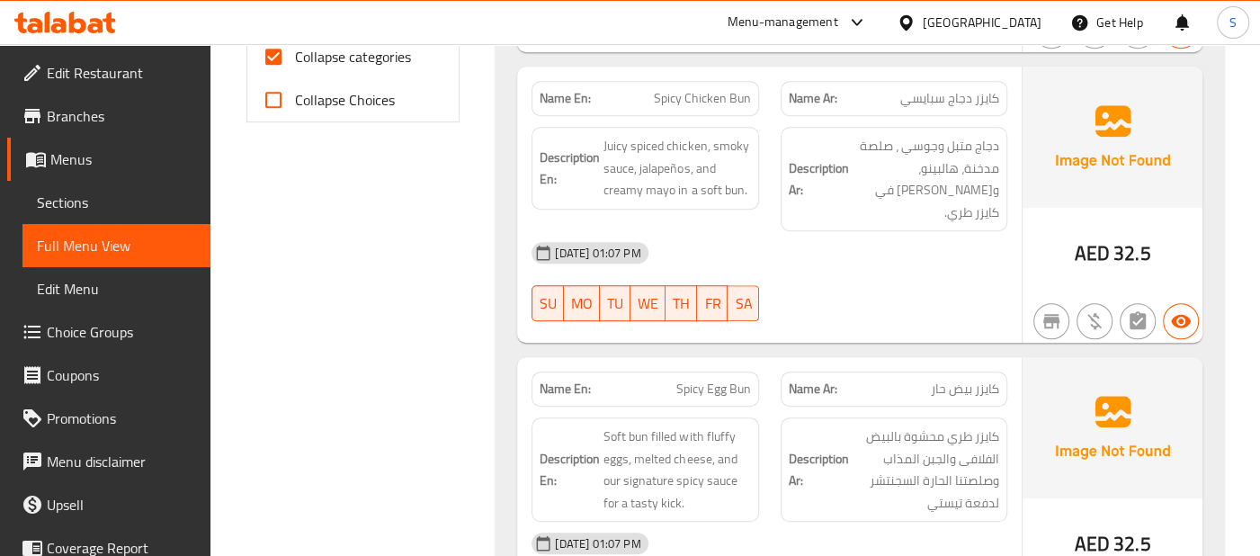
scroll to position [949, 0]
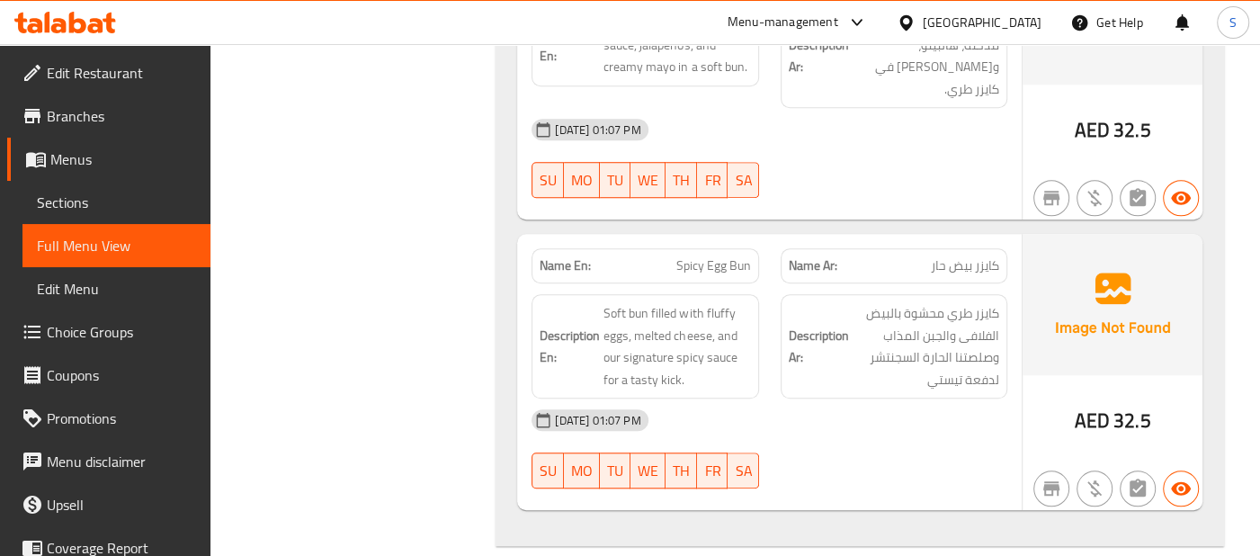
click at [957, 403] on div "[DATE] 01:07 PM SU MO TU WE TH FR SA" at bounding box center [769, 448] width 497 height 101
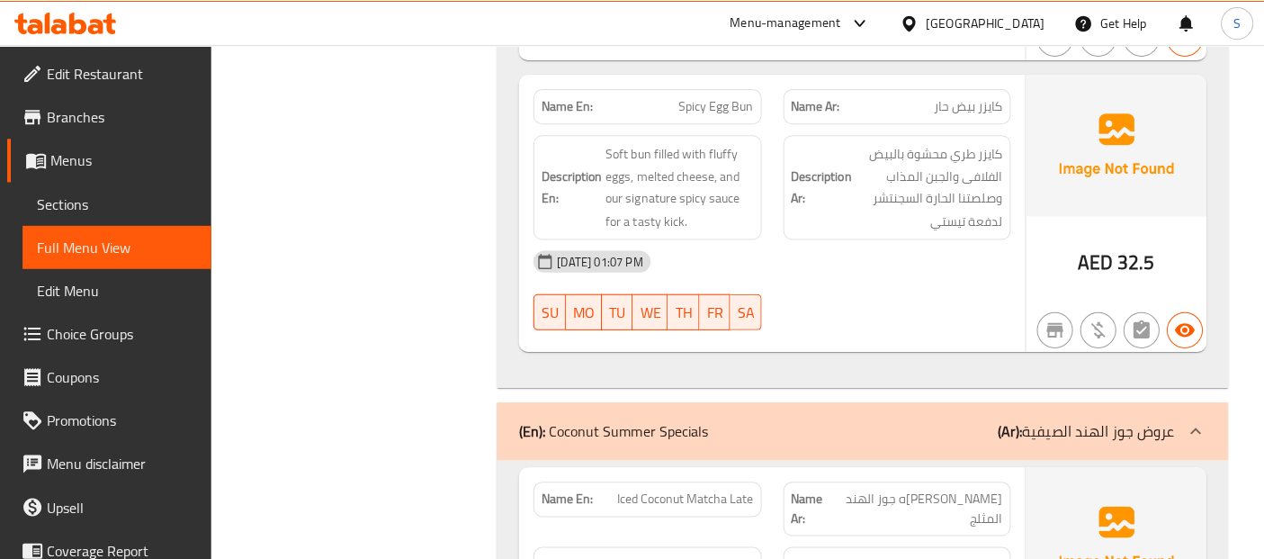
scroll to position [0, 0]
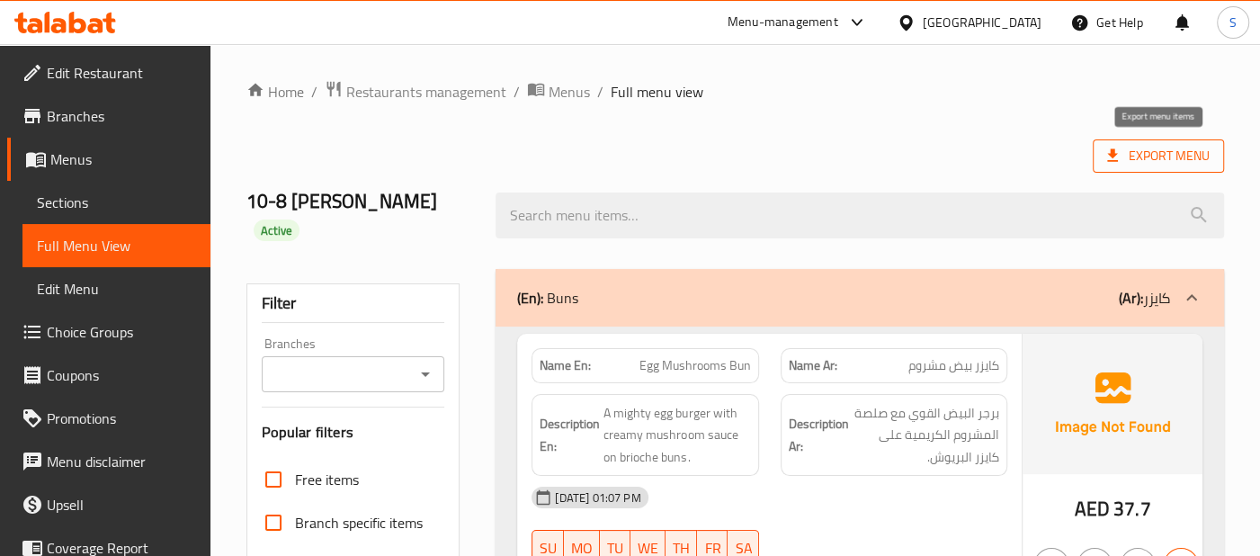
click at [1175, 164] on span "Export Menu" at bounding box center [1158, 156] width 103 height 22
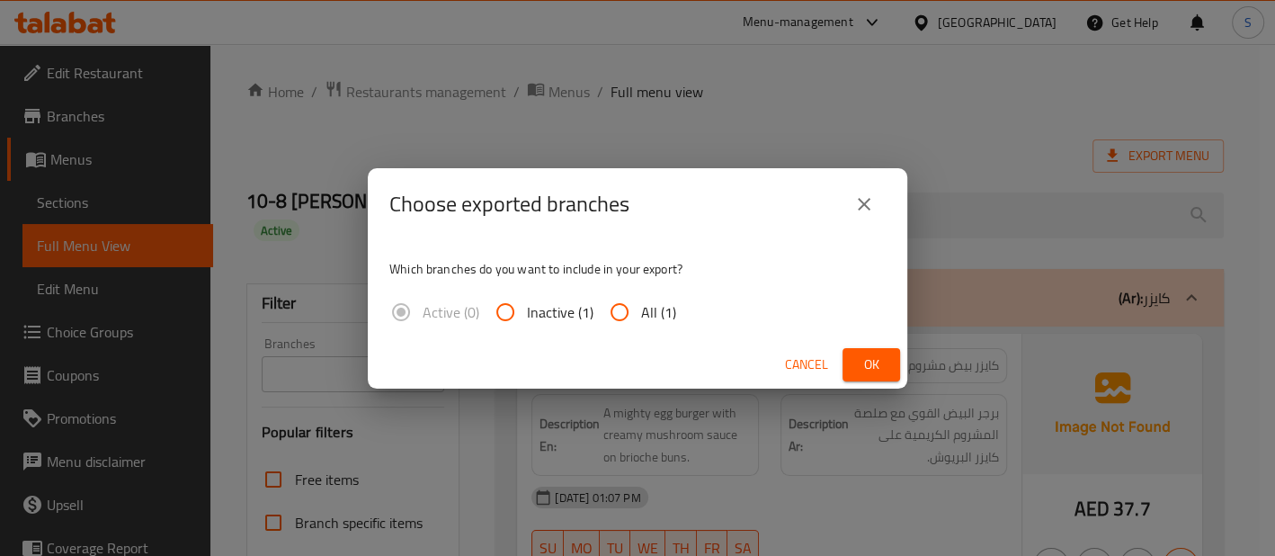
click at [613, 325] on input "All (1)" at bounding box center [619, 311] width 43 height 43
radio input "true"
click at [862, 369] on span "Ok" at bounding box center [871, 364] width 29 height 22
